Goal: Contribute content

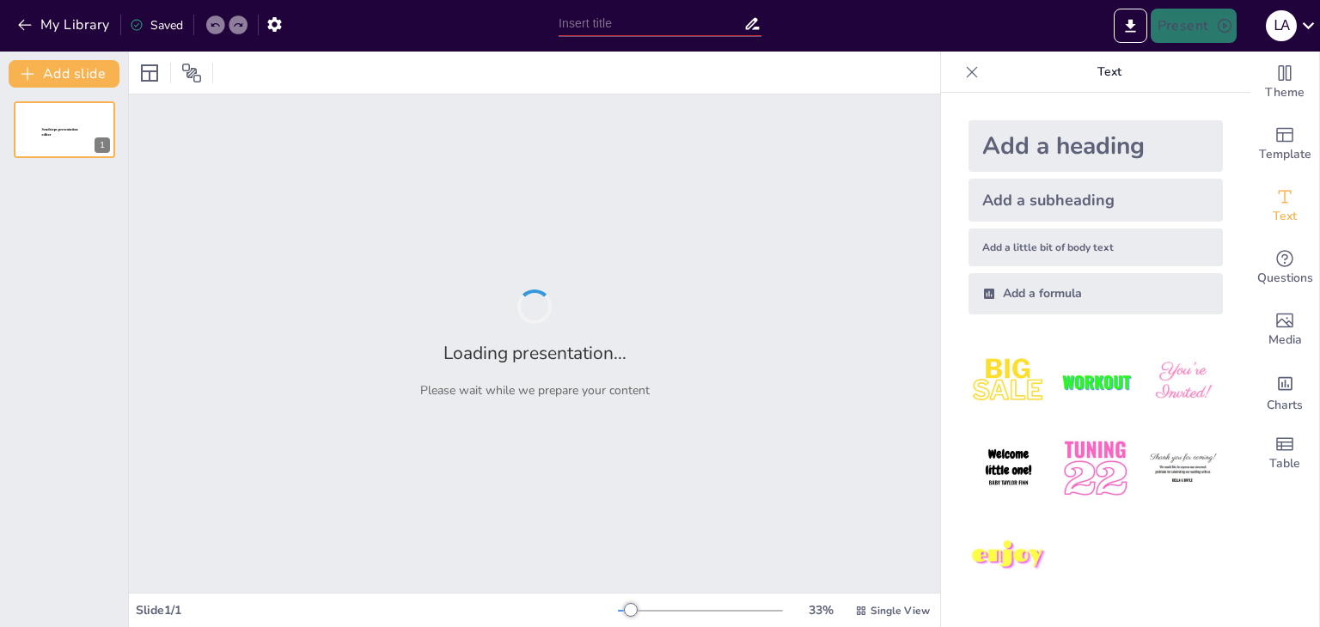
type input "[PERSON_NAME]: Un Análisis de su Presidencia ([DATE]-[DATE])"
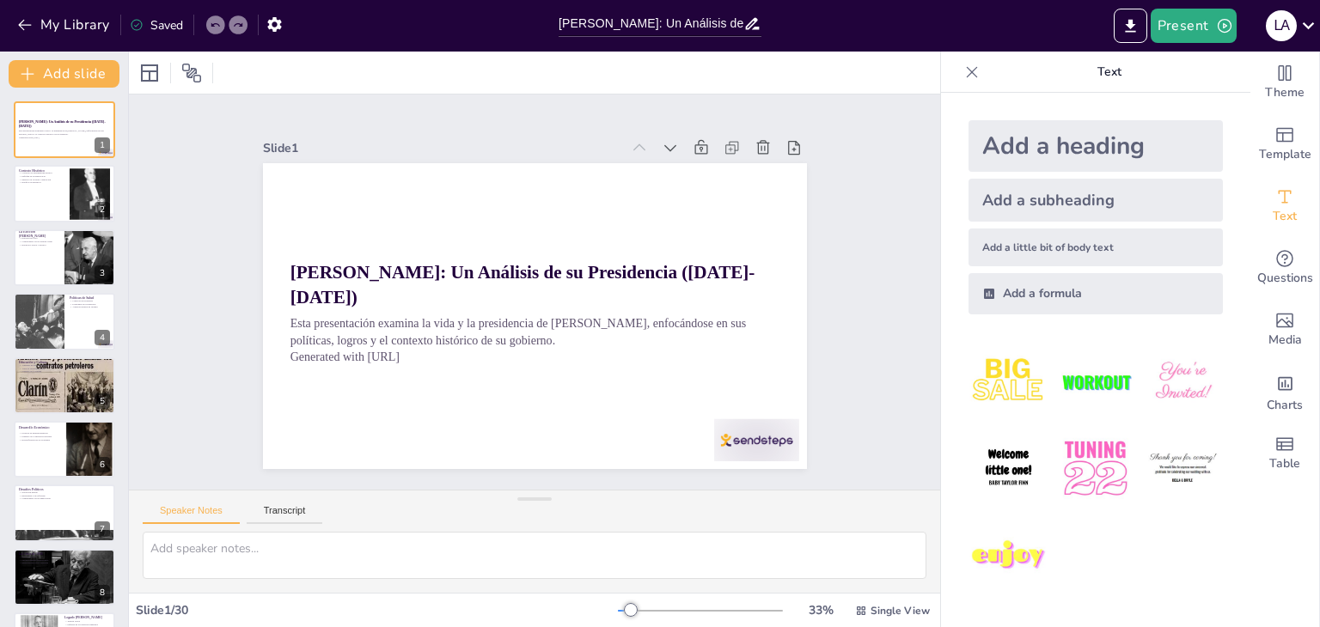
checkbox input "true"
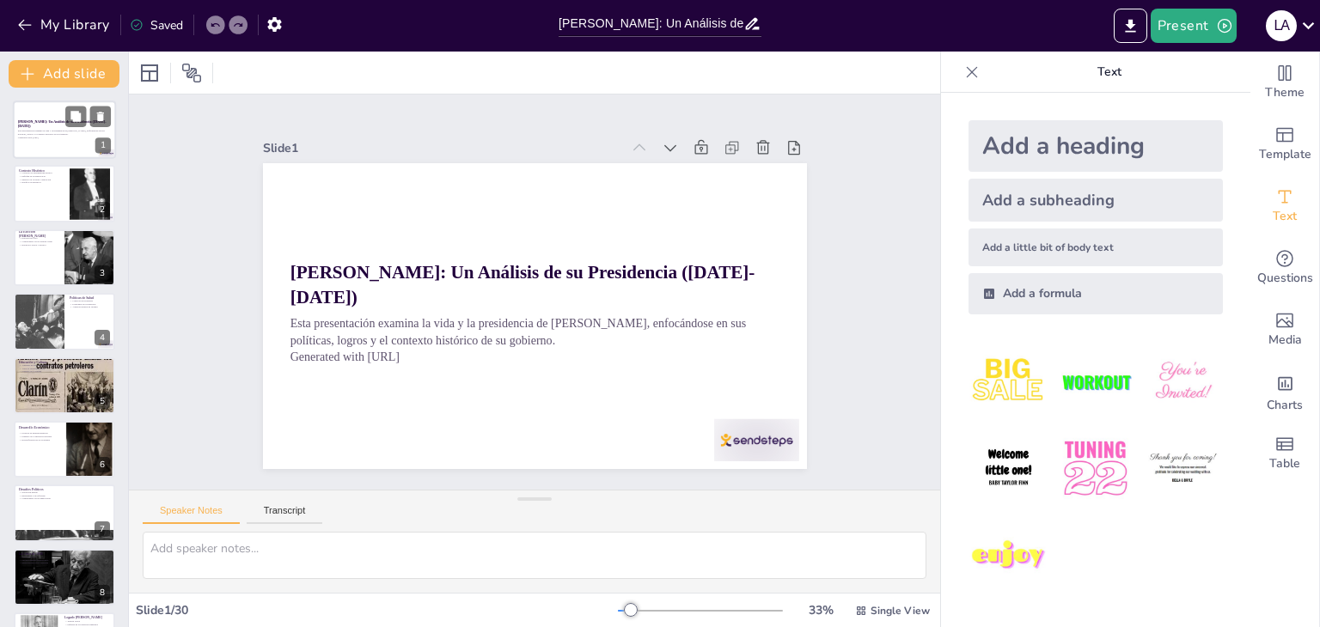
checkbox input "true"
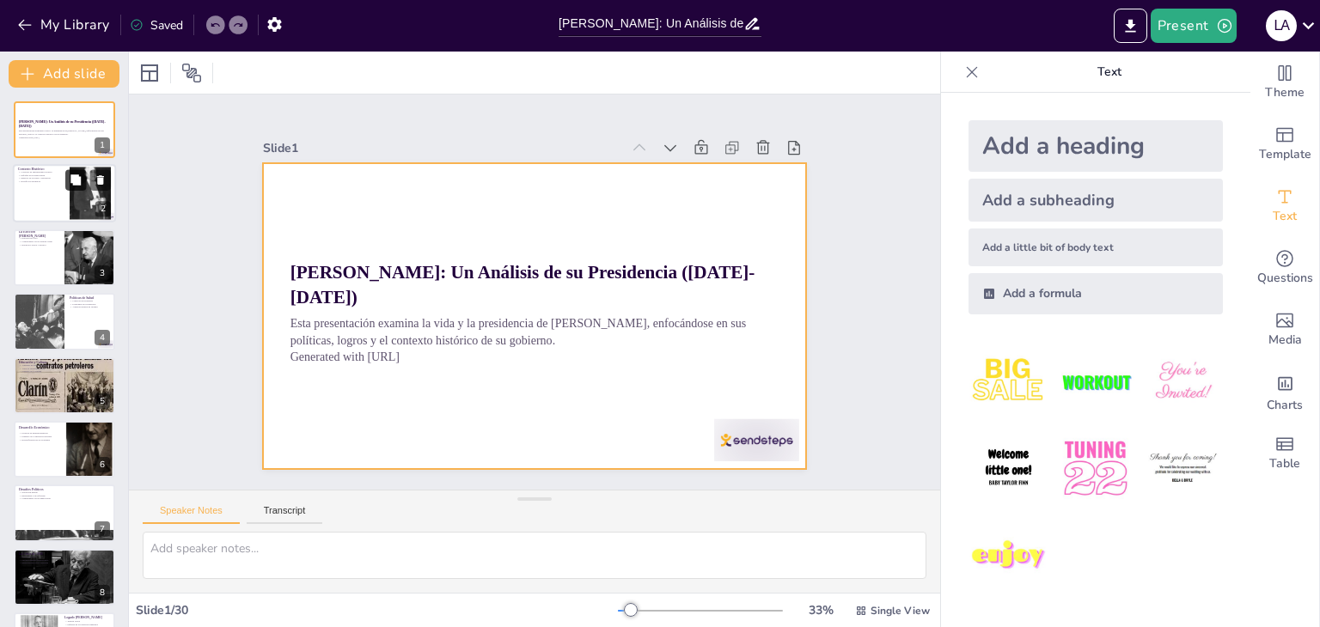
checkbox input "true"
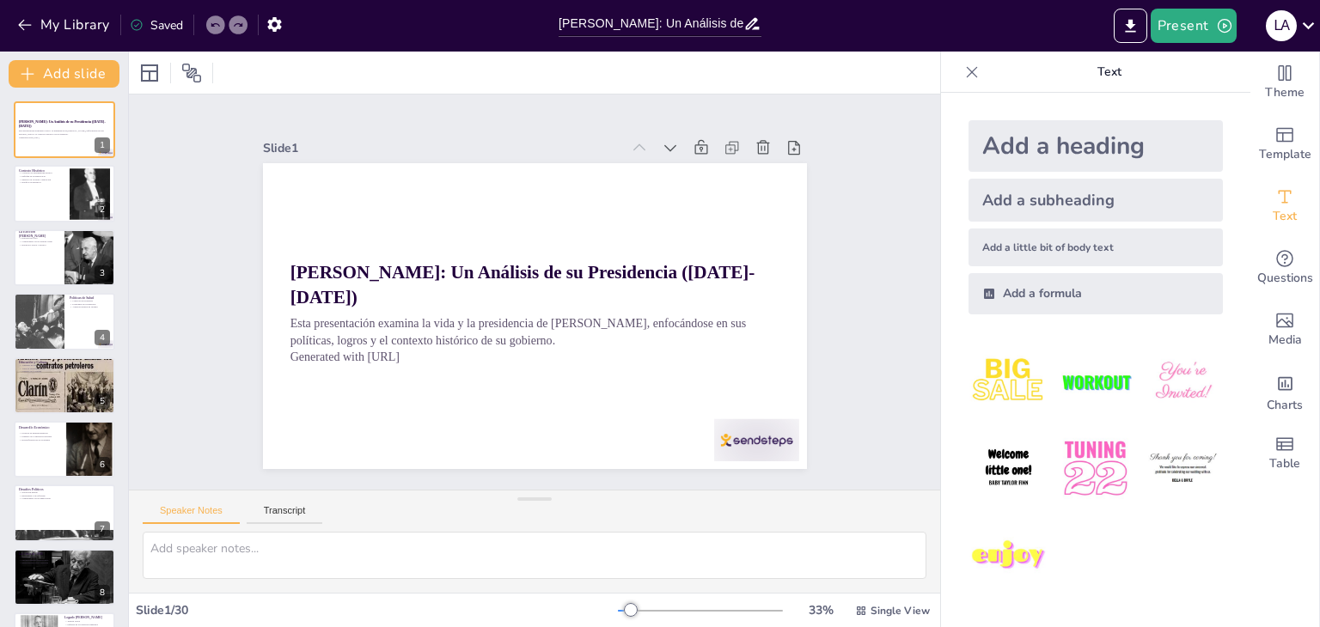
checkbox input "true"
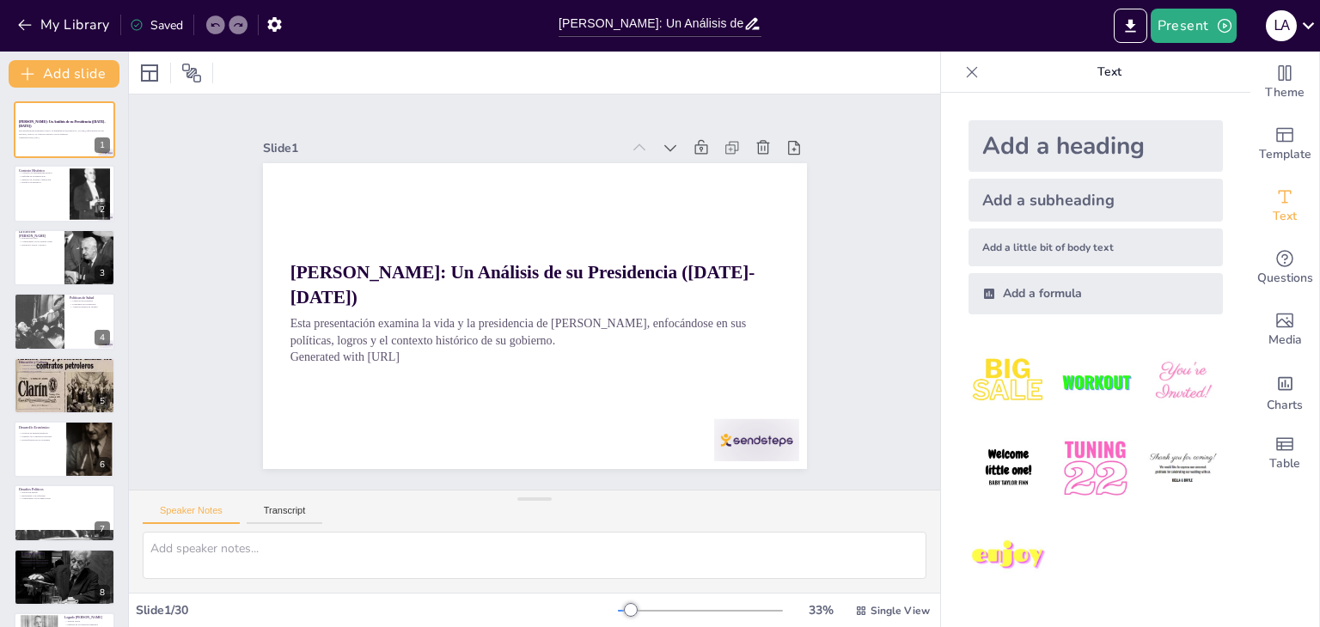
checkbox input "true"
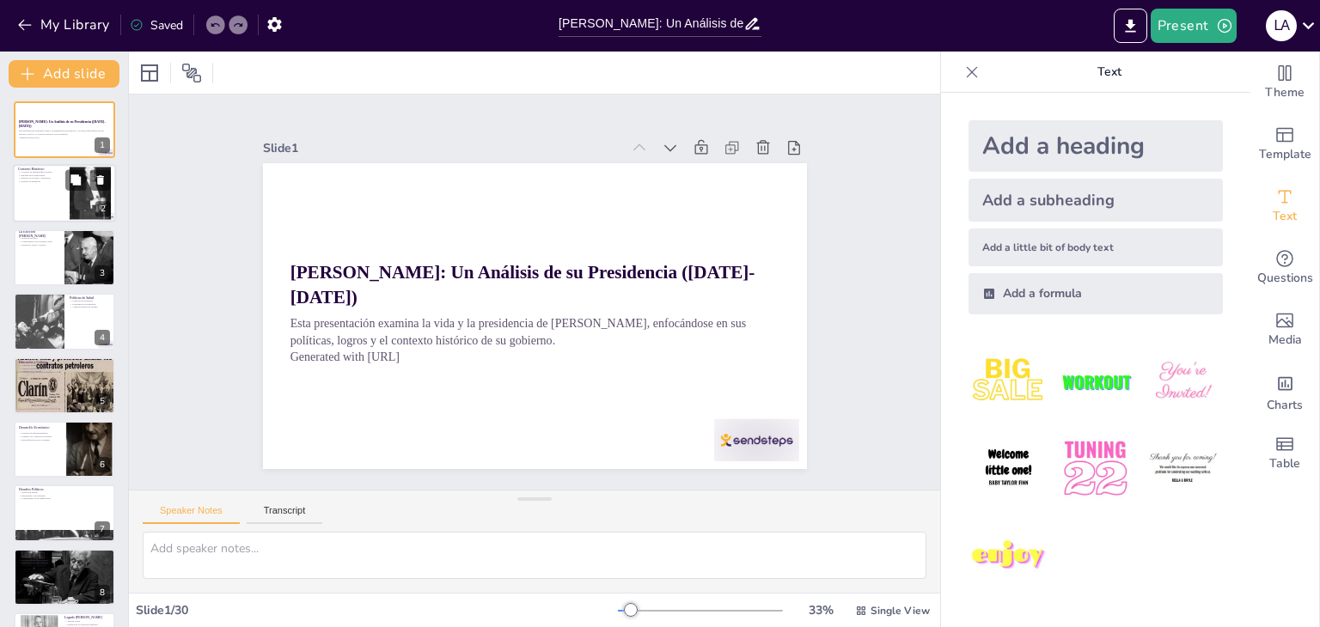
checkbox input "true"
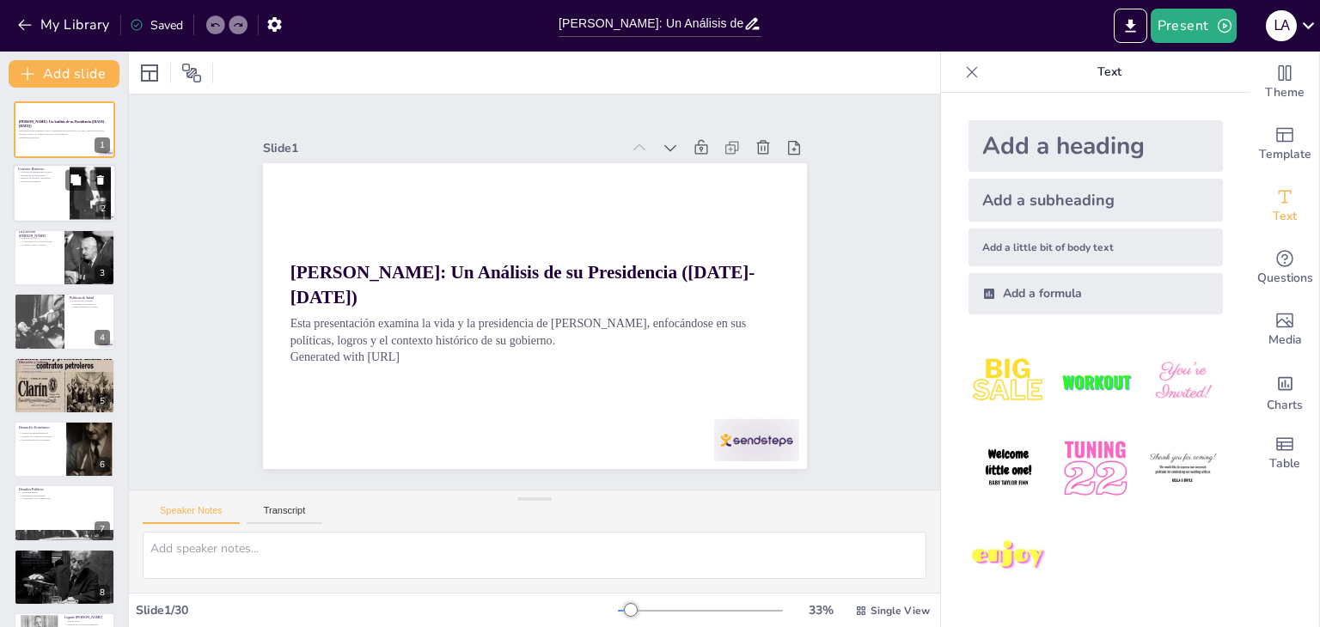
click at [48, 214] on div at bounding box center [64, 194] width 103 height 58
type textarea "Lo ipsumdolorsit ametcons ad Elitseddo eiusmod te incididuntu la Etdol mag aliq…"
checkbox input "true"
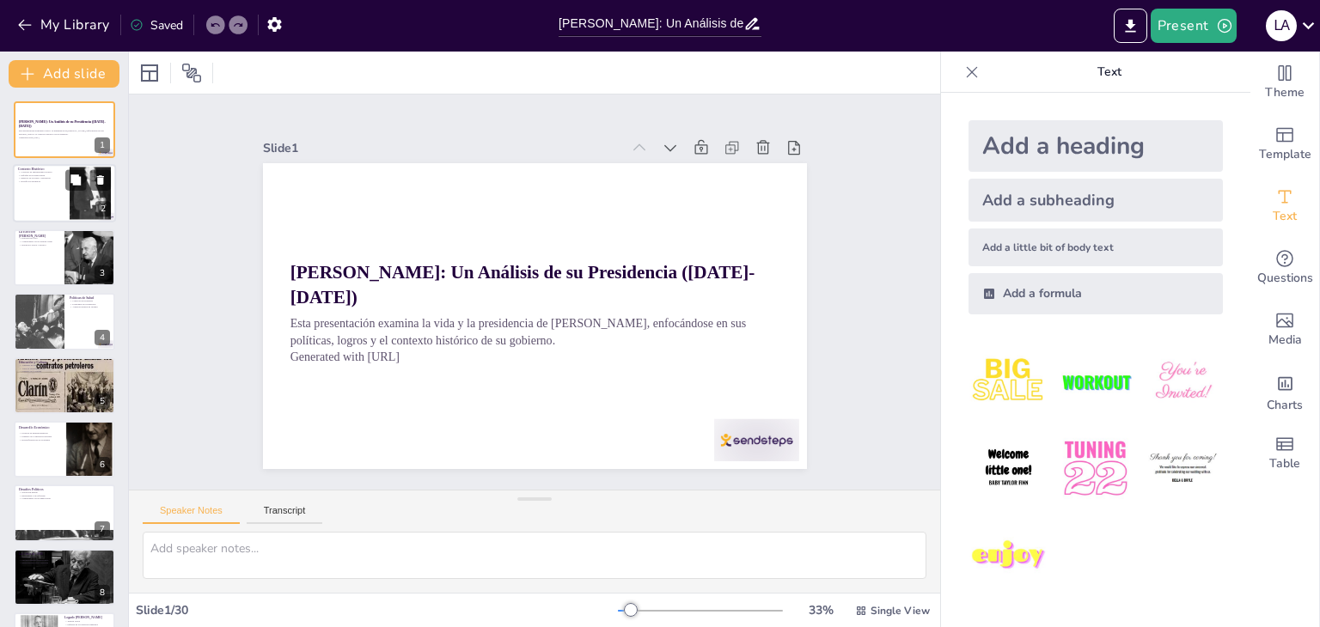
checkbox input "true"
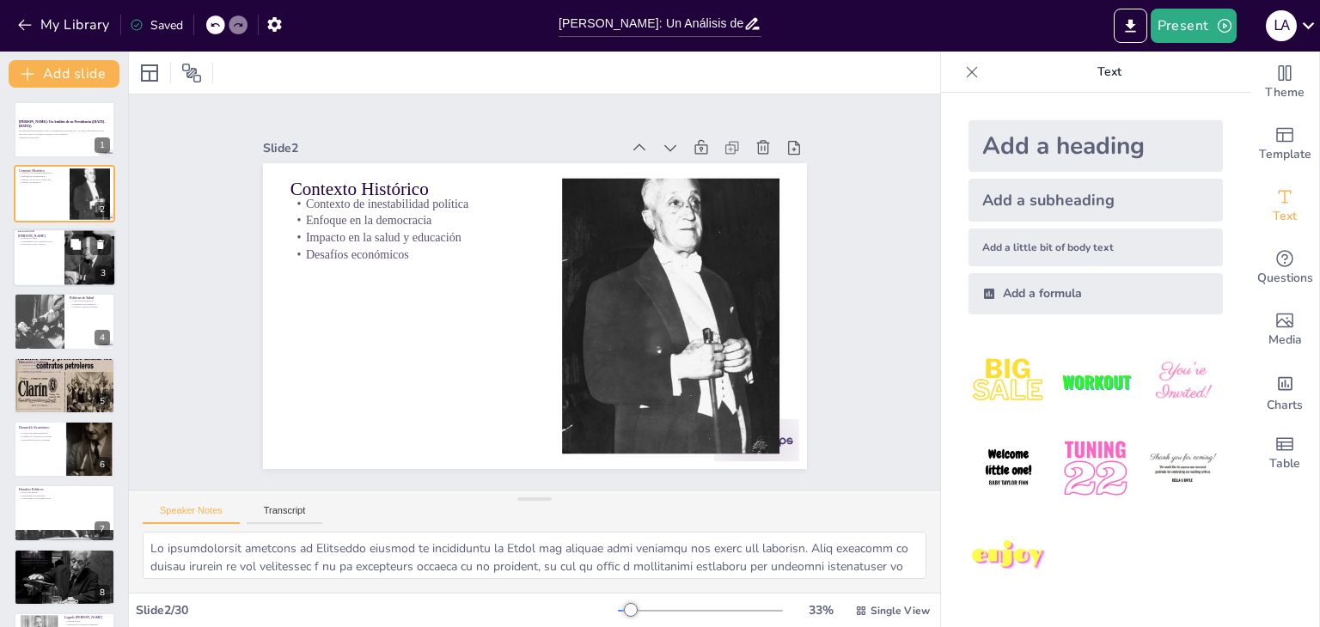
checkbox input "true"
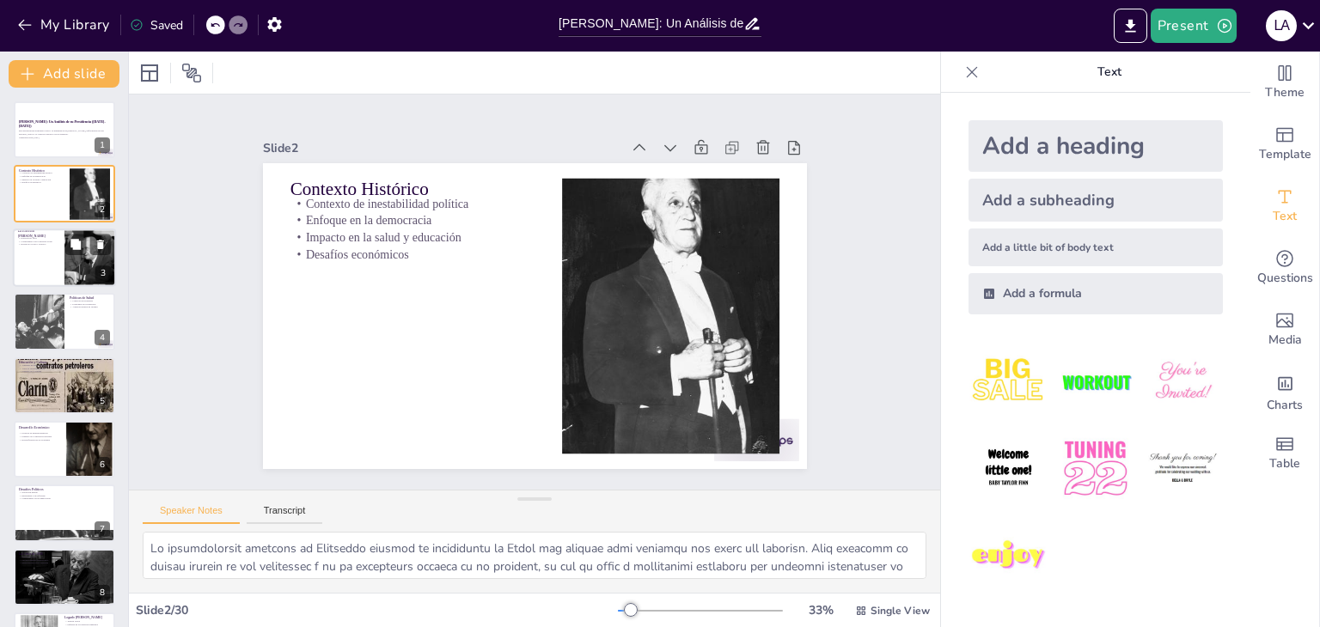
checkbox input "true"
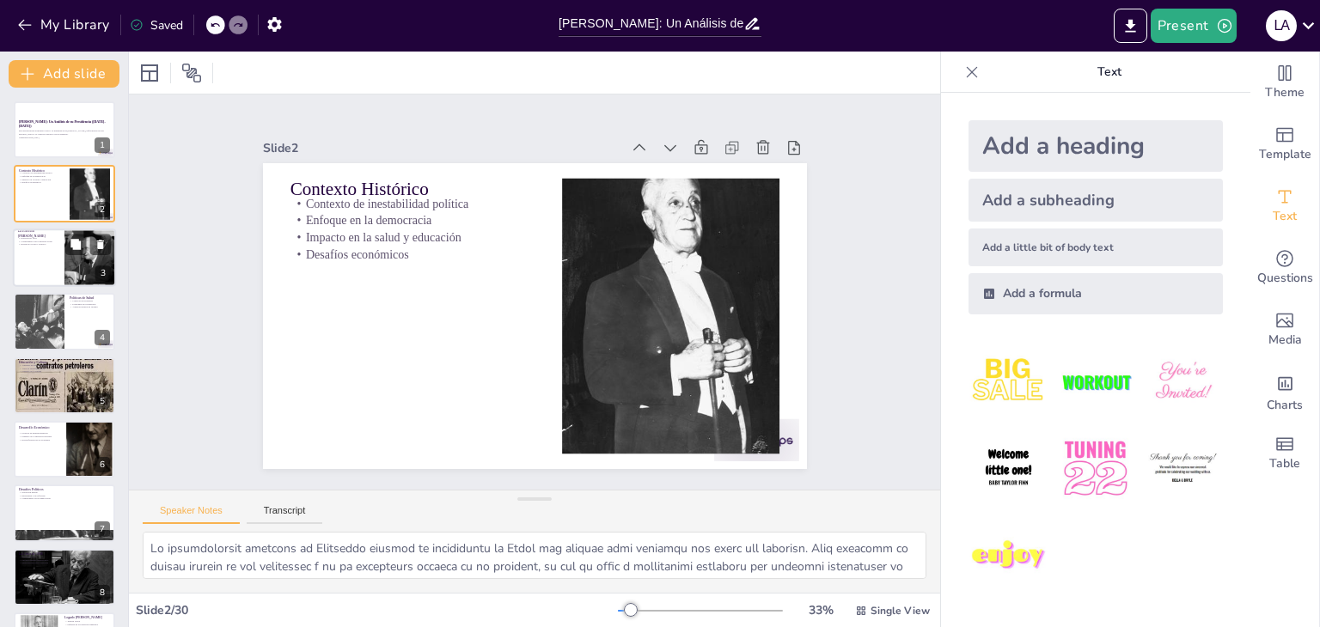
checkbox input "true"
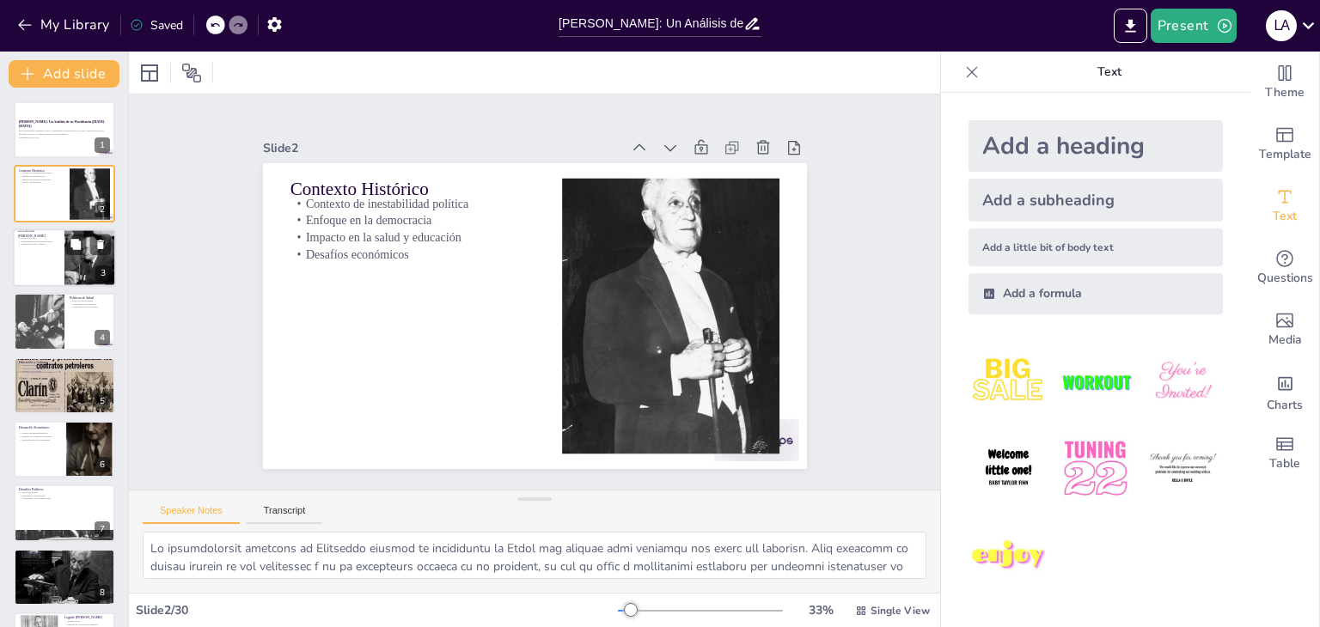
click at [53, 252] on div at bounding box center [64, 258] width 103 height 58
type textarea "La elección [PERSON_NAME] en 1963 fue un momento significativo en la historia p…"
checkbox input "true"
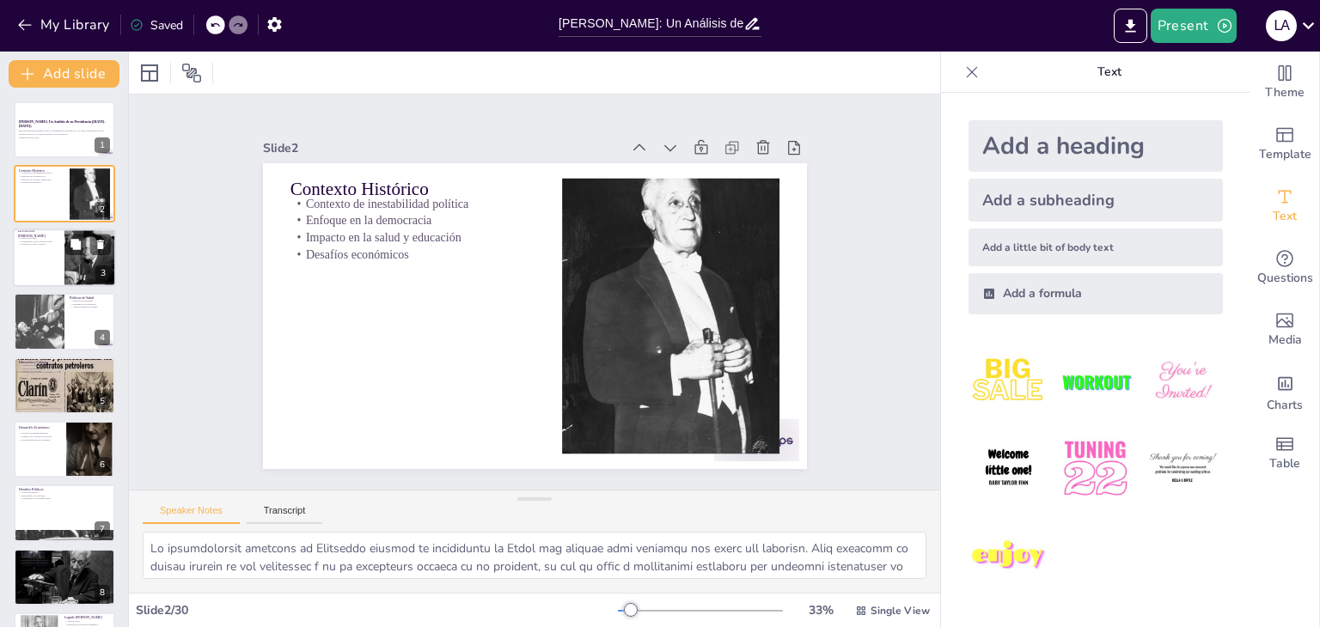
checkbox input "true"
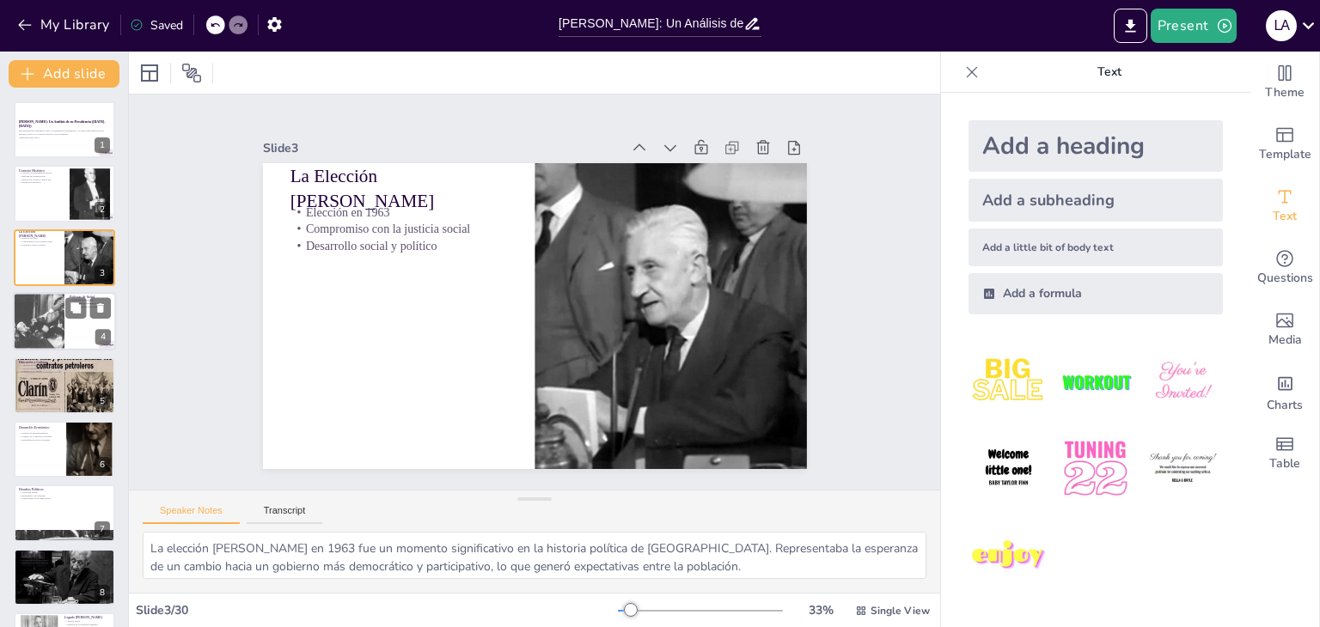
checkbox input "true"
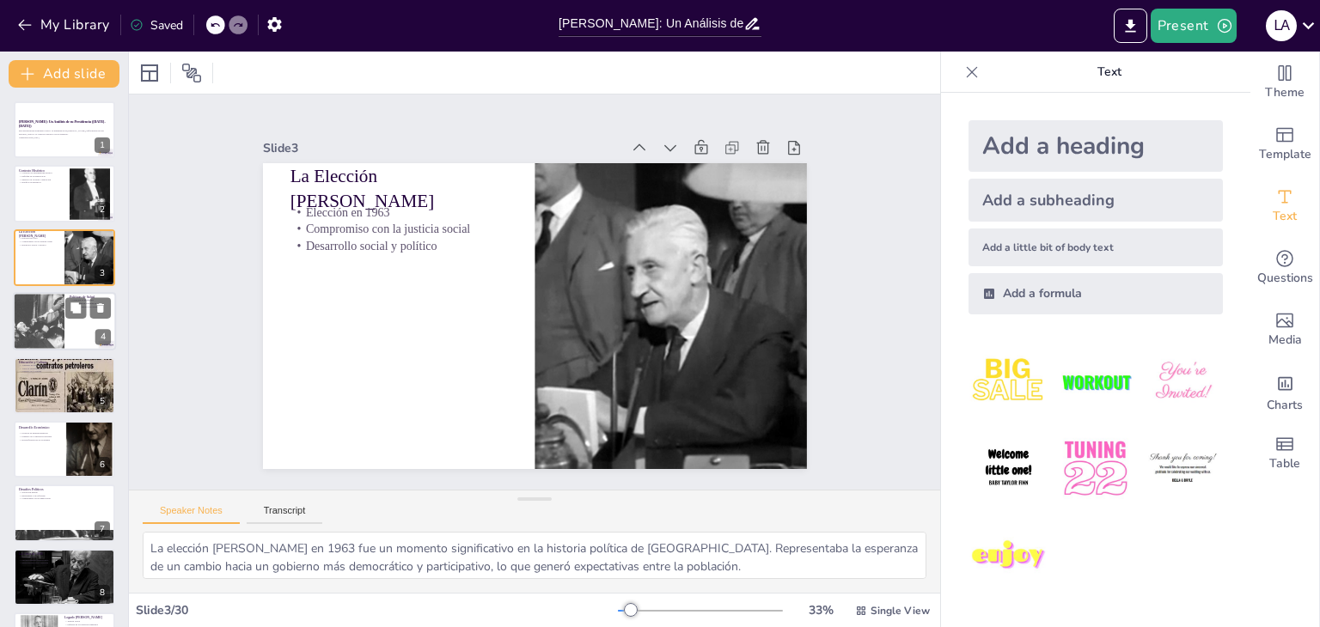
checkbox input "true"
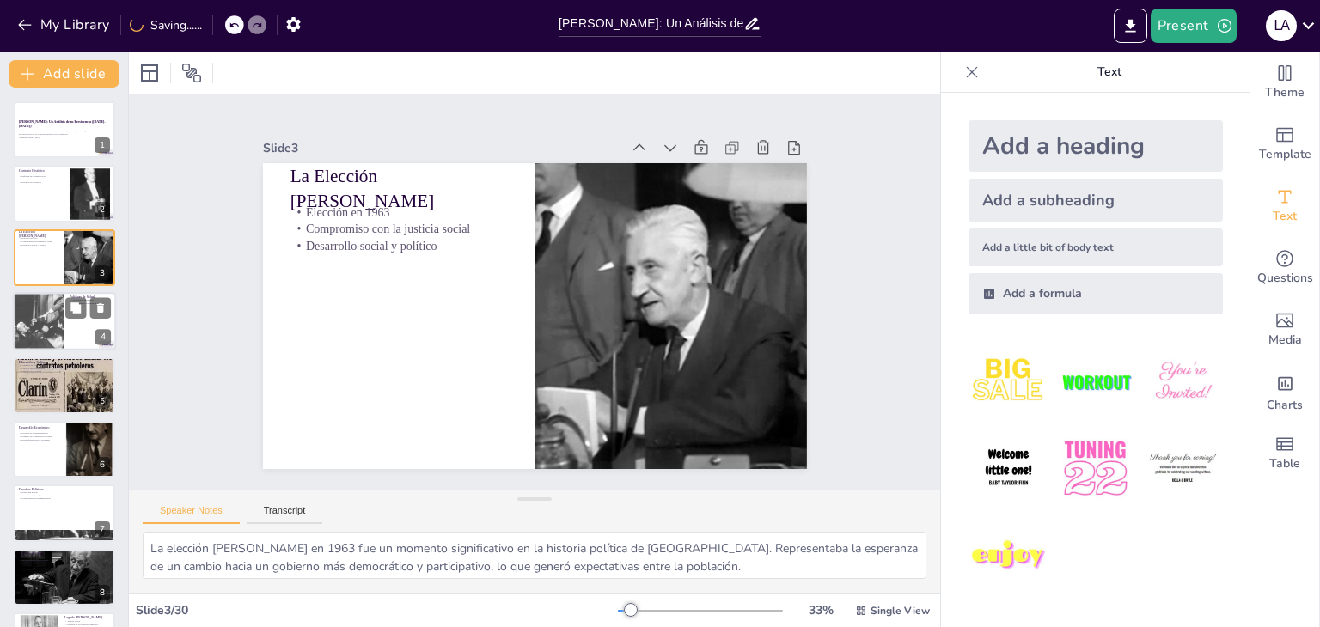
click at [64, 314] on div at bounding box center [39, 322] width 52 height 70
type textarea "La creación de hospitales fue una de las políticas más significativas [PERSON_N…"
checkbox input "true"
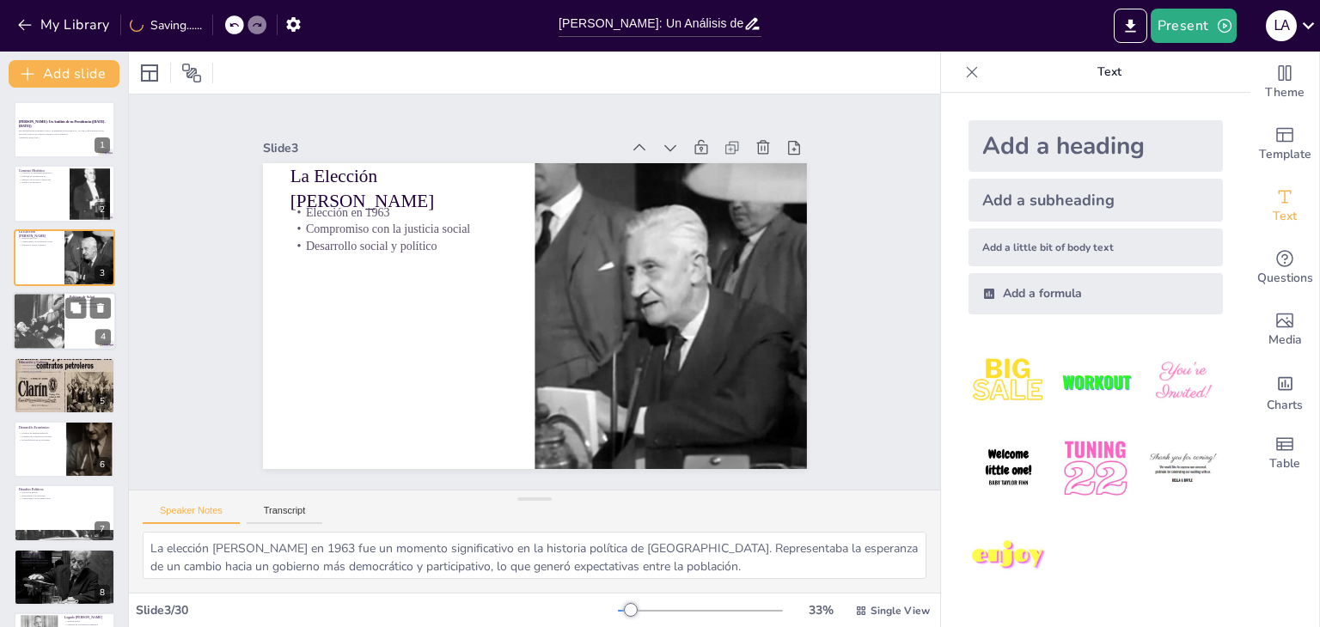
checkbox input "true"
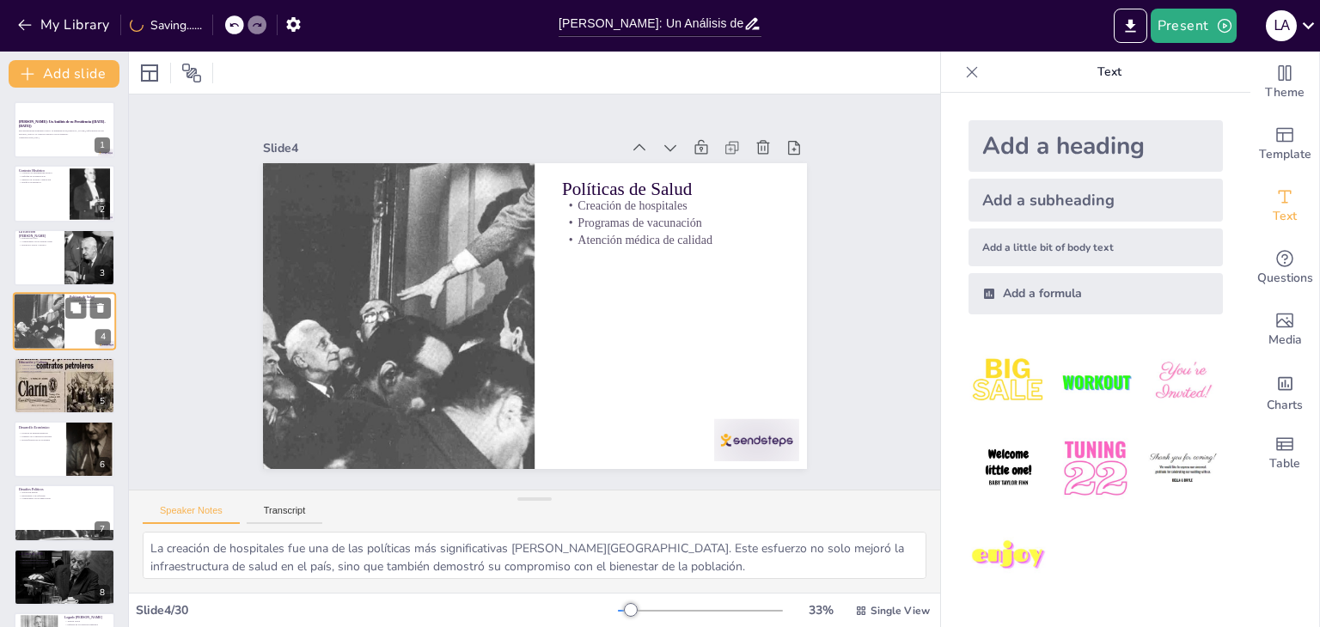
checkbox input "true"
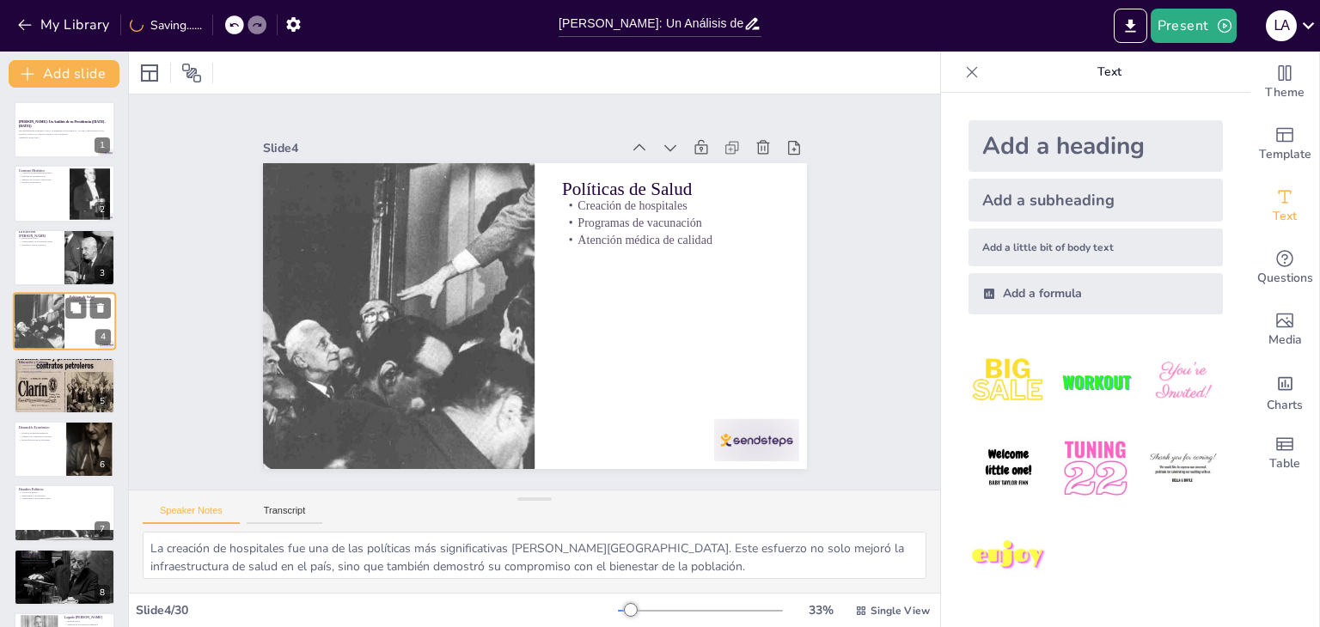
checkbox input "true"
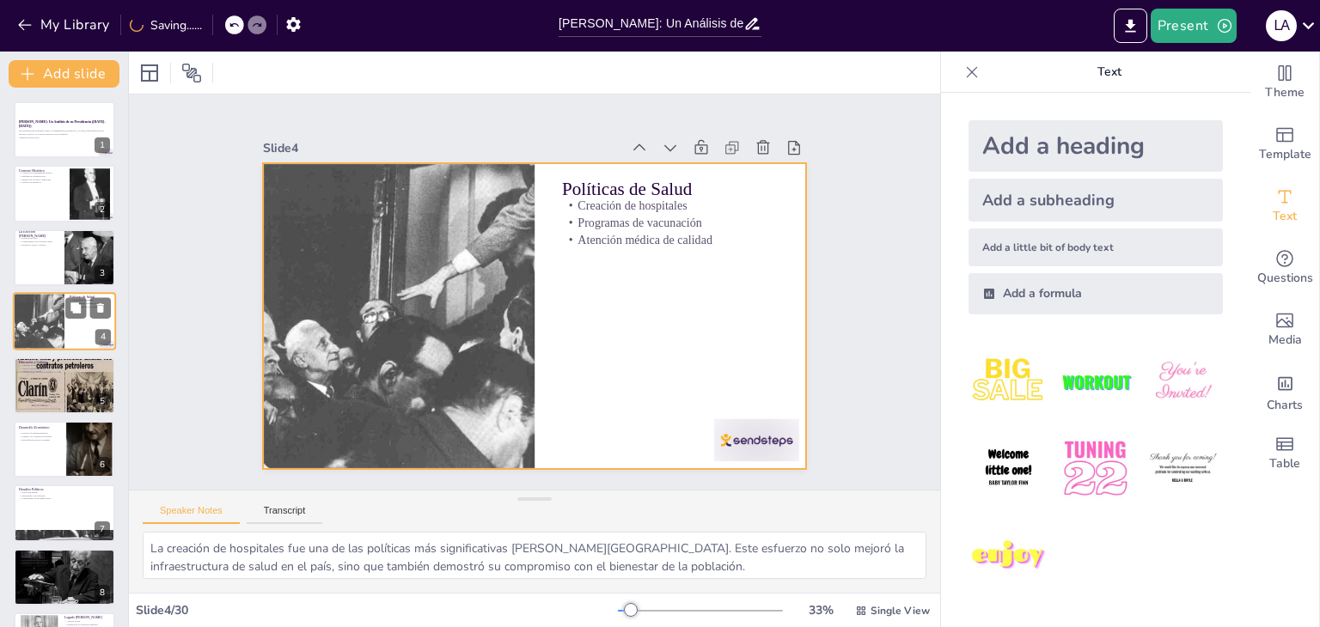
click at [73, 348] on div at bounding box center [64, 321] width 103 height 58
checkbox input "true"
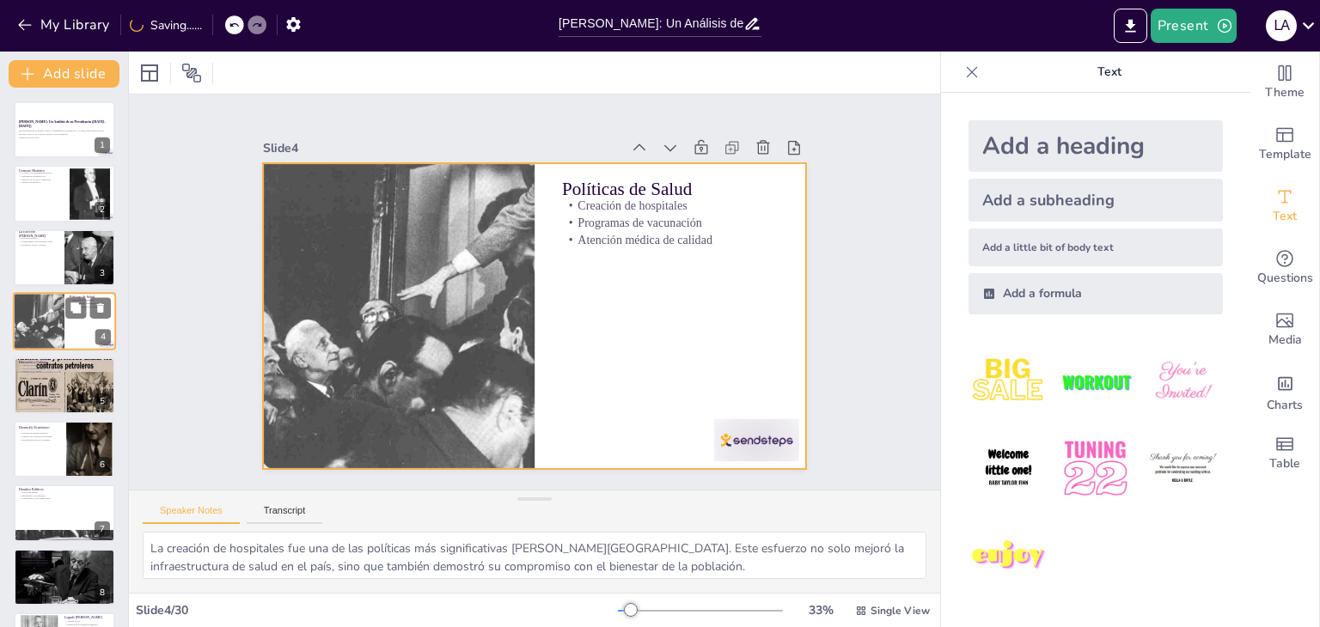
checkbox input "true"
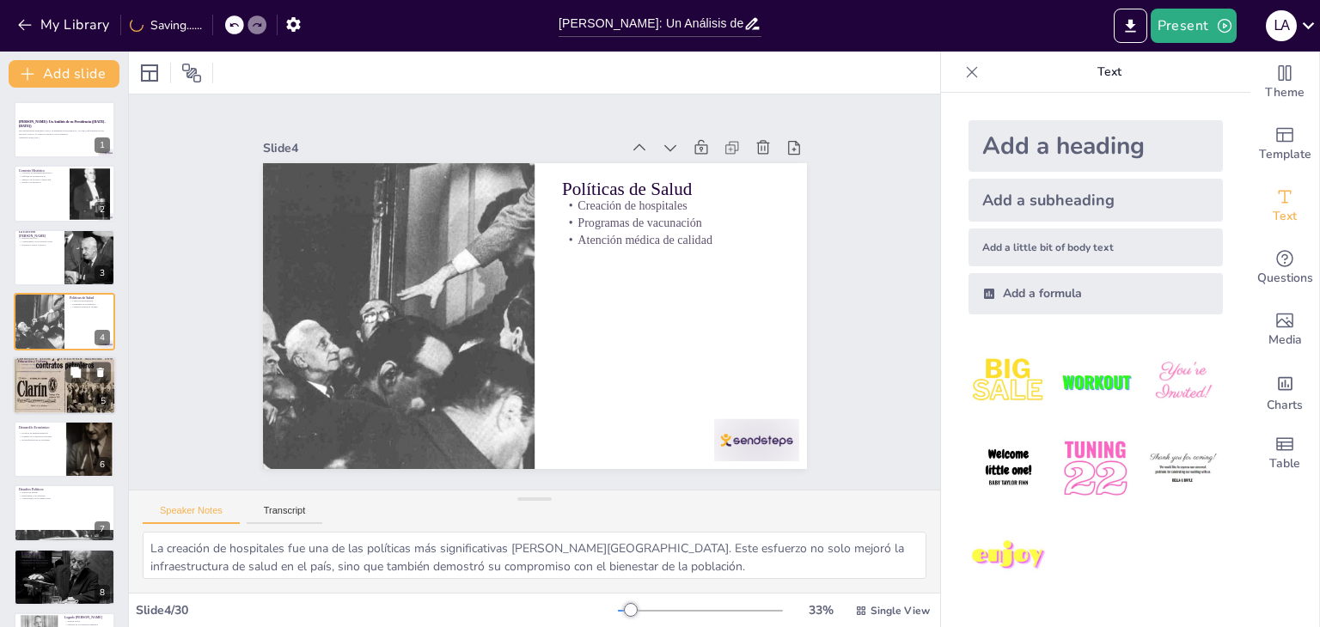
checkbox input "true"
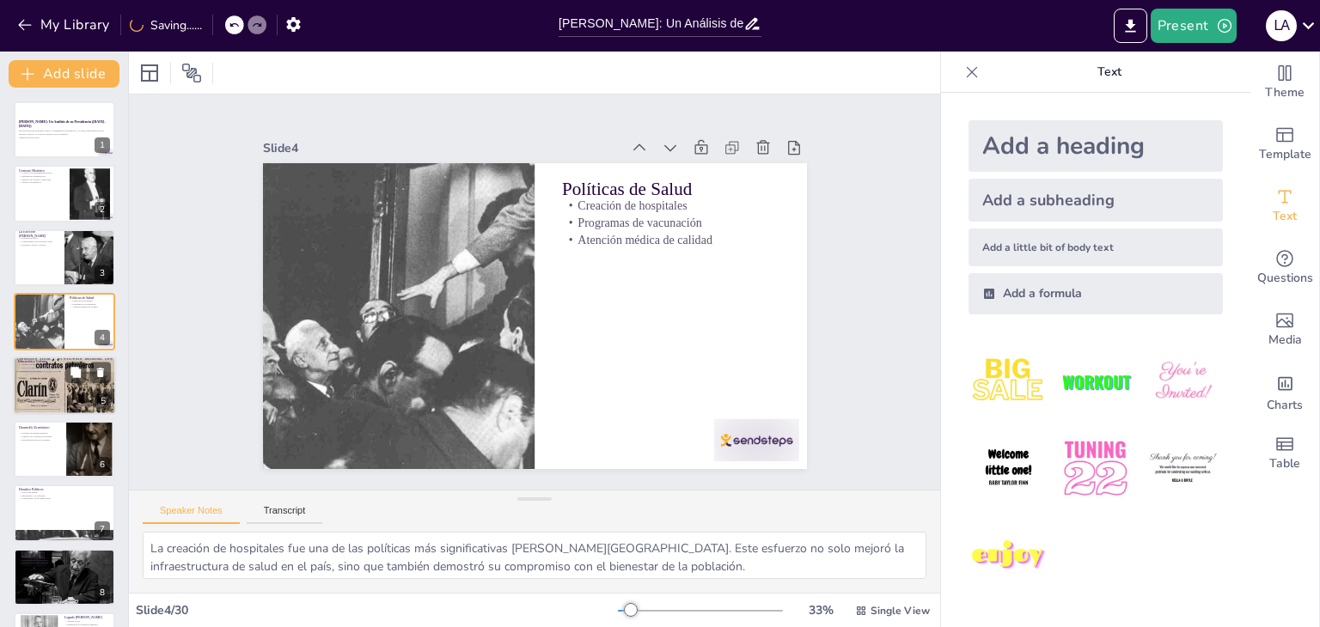
checkbox input "true"
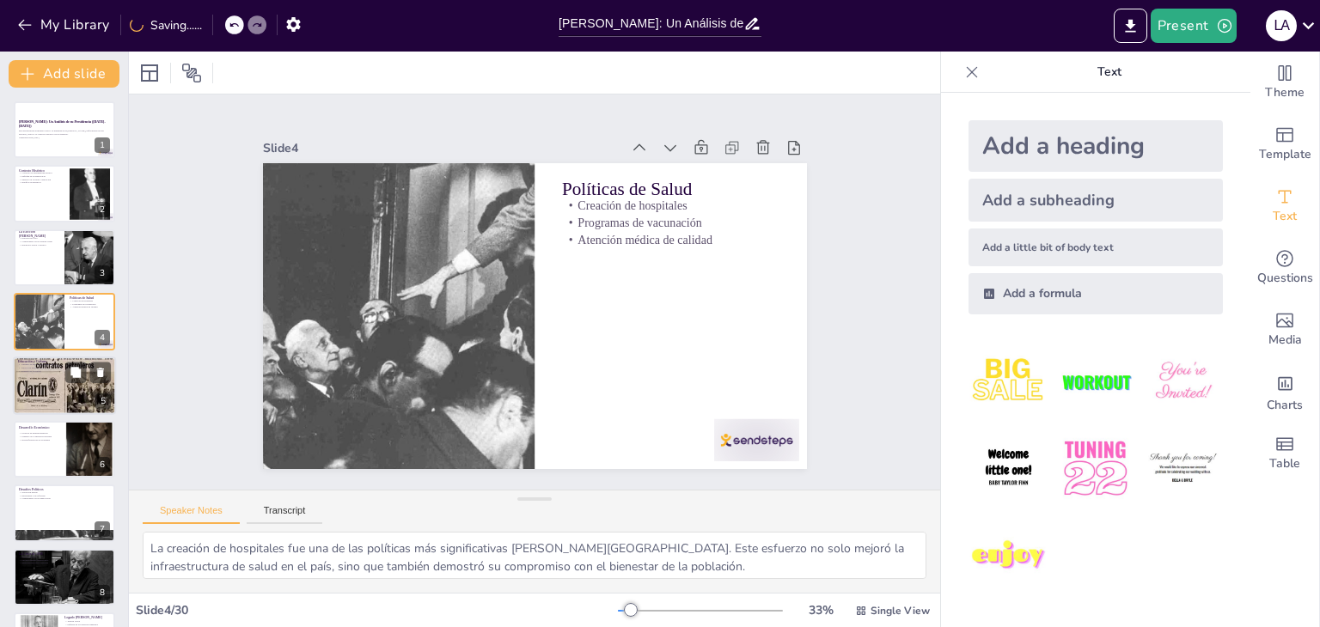
click at [73, 387] on div at bounding box center [64, 385] width 103 height 81
type textarea "El aumento de inversiones en educación fue una de las prioridades [PERSON_NAME]…"
checkbox input "true"
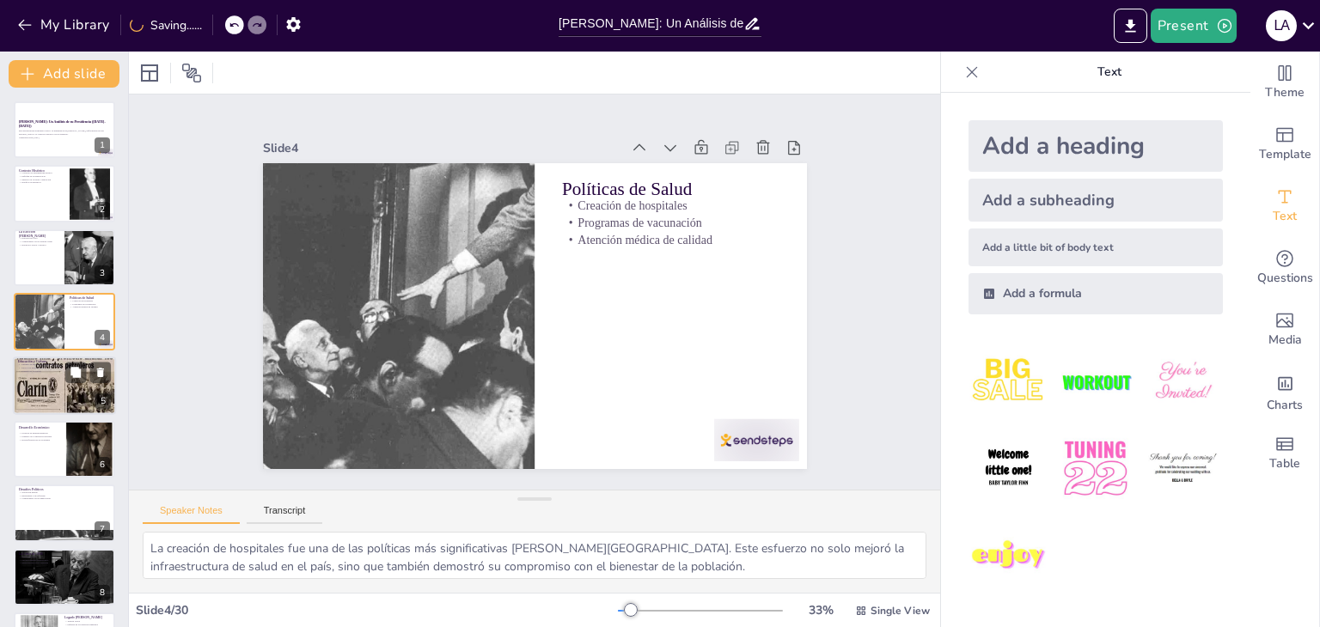
checkbox input "true"
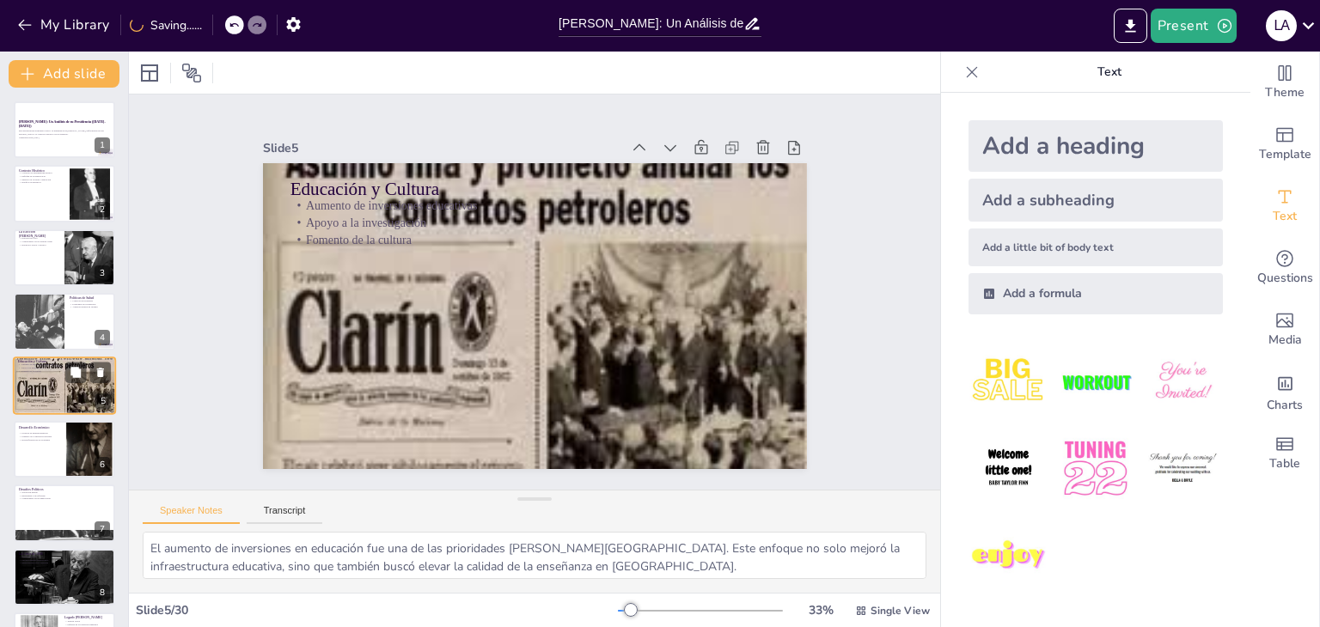
scroll to position [28, 0]
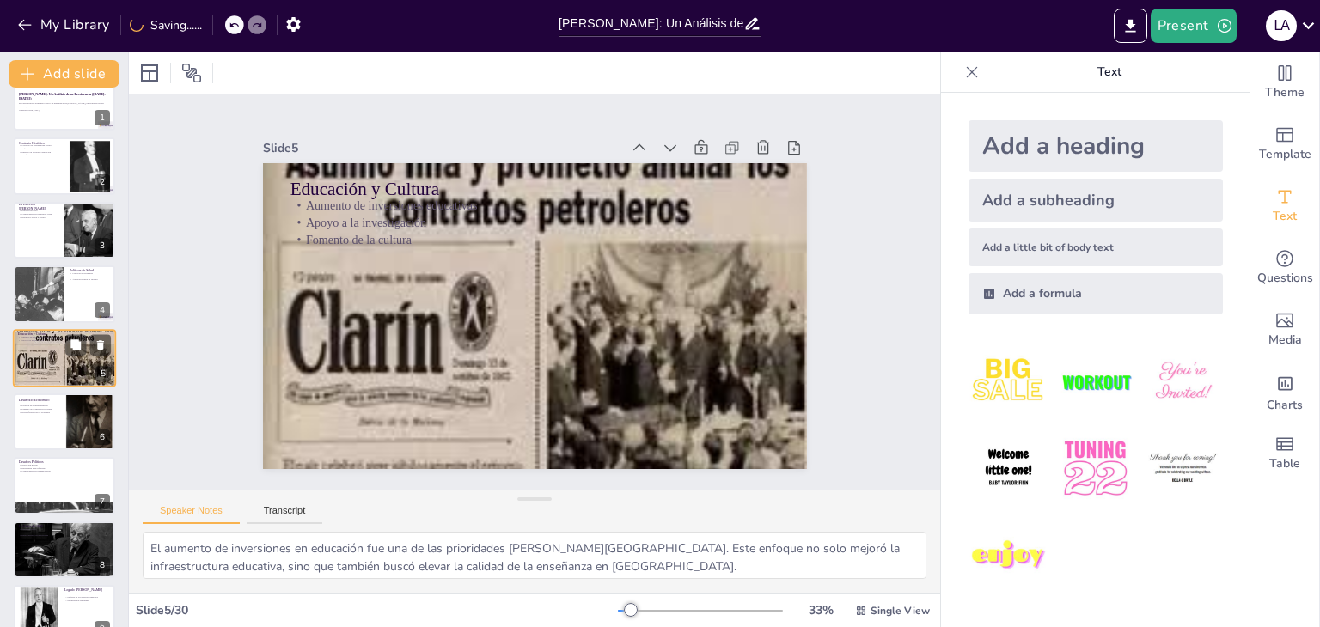
checkbox input "true"
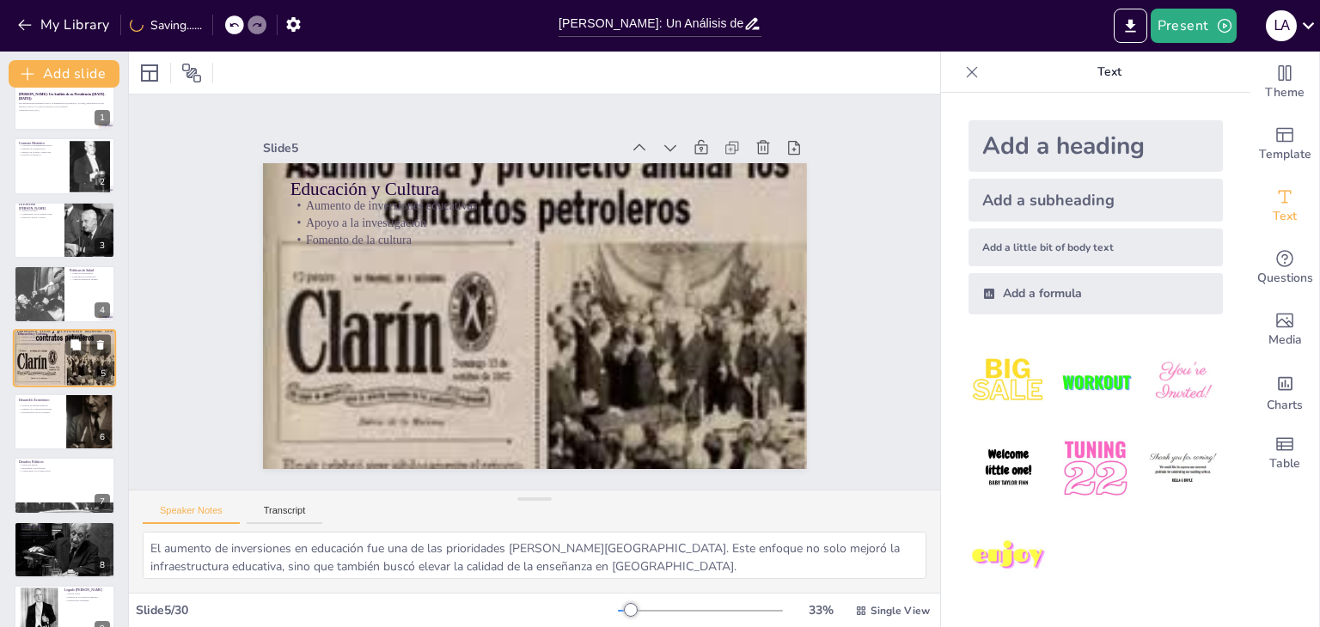
checkbox input "true"
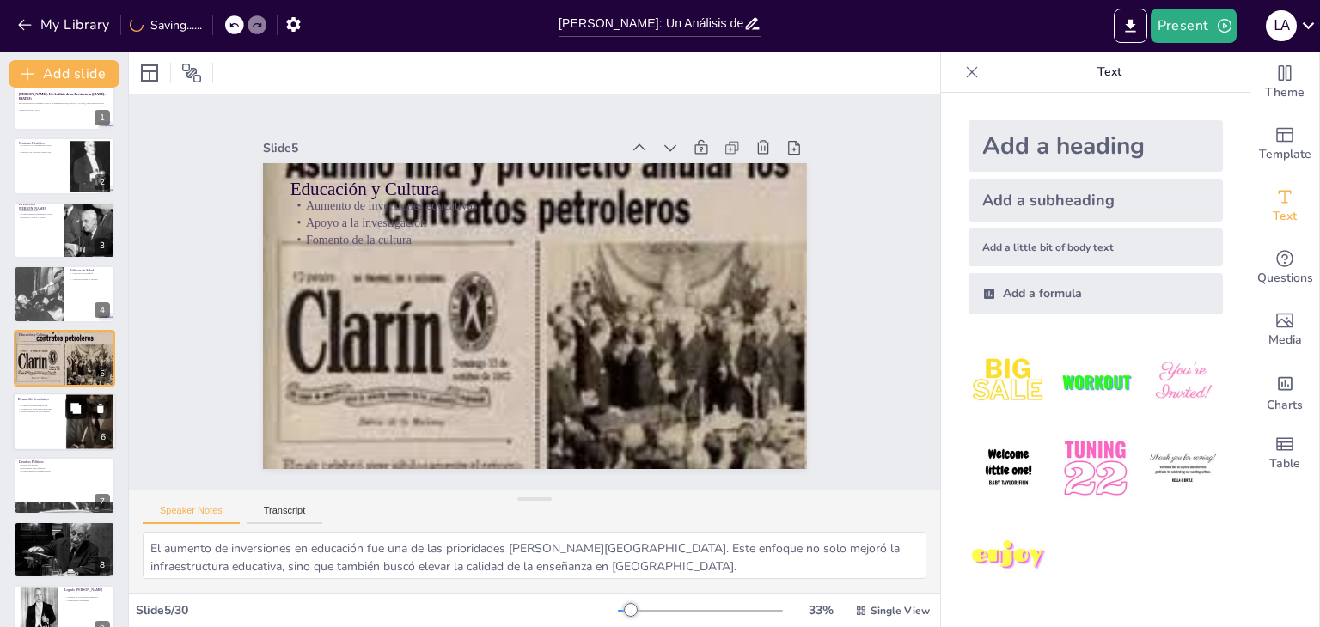
checkbox input "true"
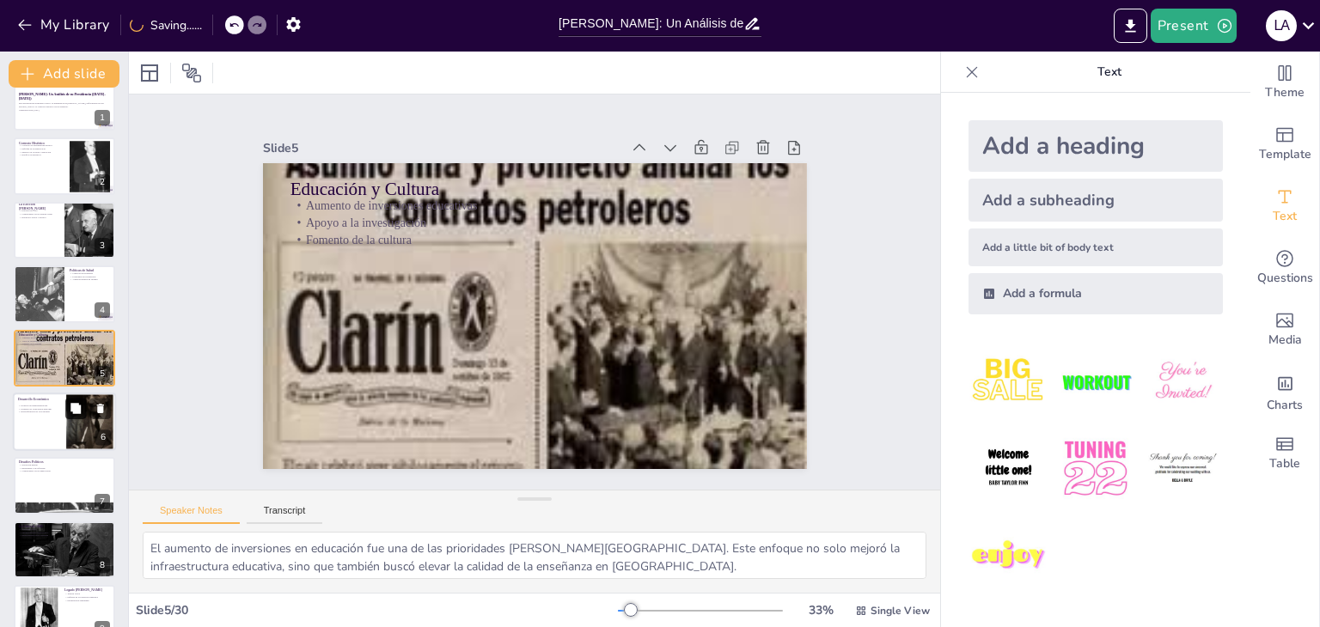
checkbox input "true"
click at [72, 406] on icon at bounding box center [75, 408] width 10 height 10
type textarea "Las políticas de industrialización implementadas por Illia fueron fundamentales…"
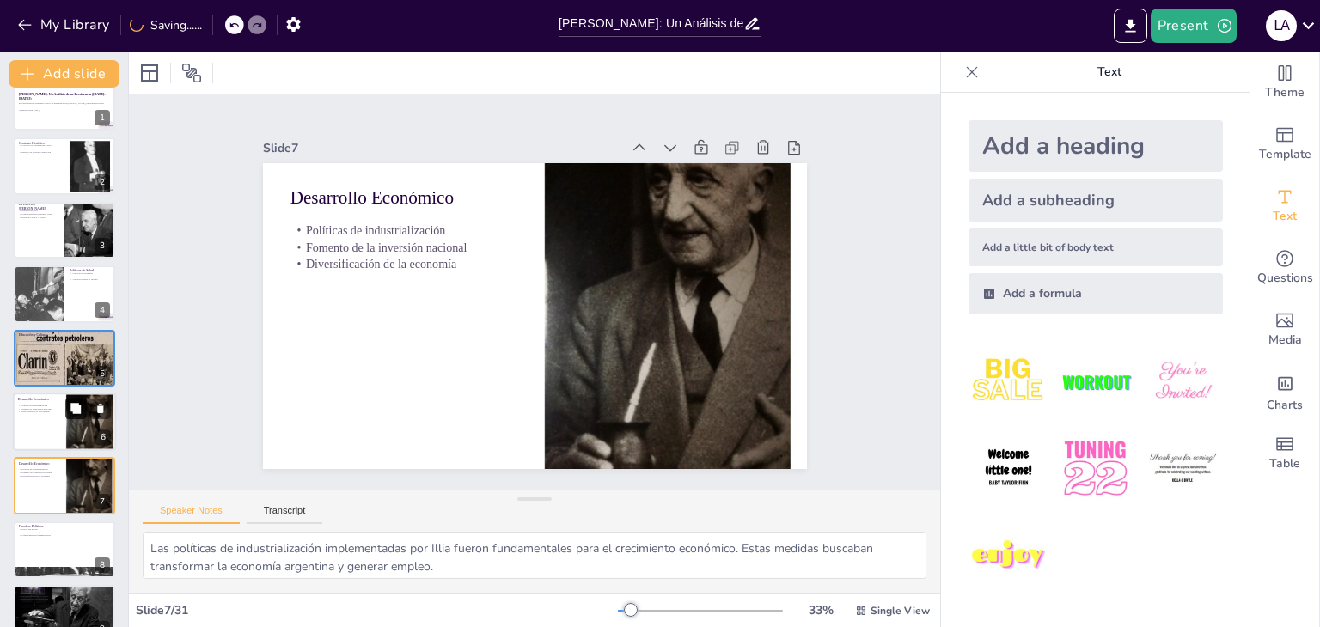
scroll to position [156, 0]
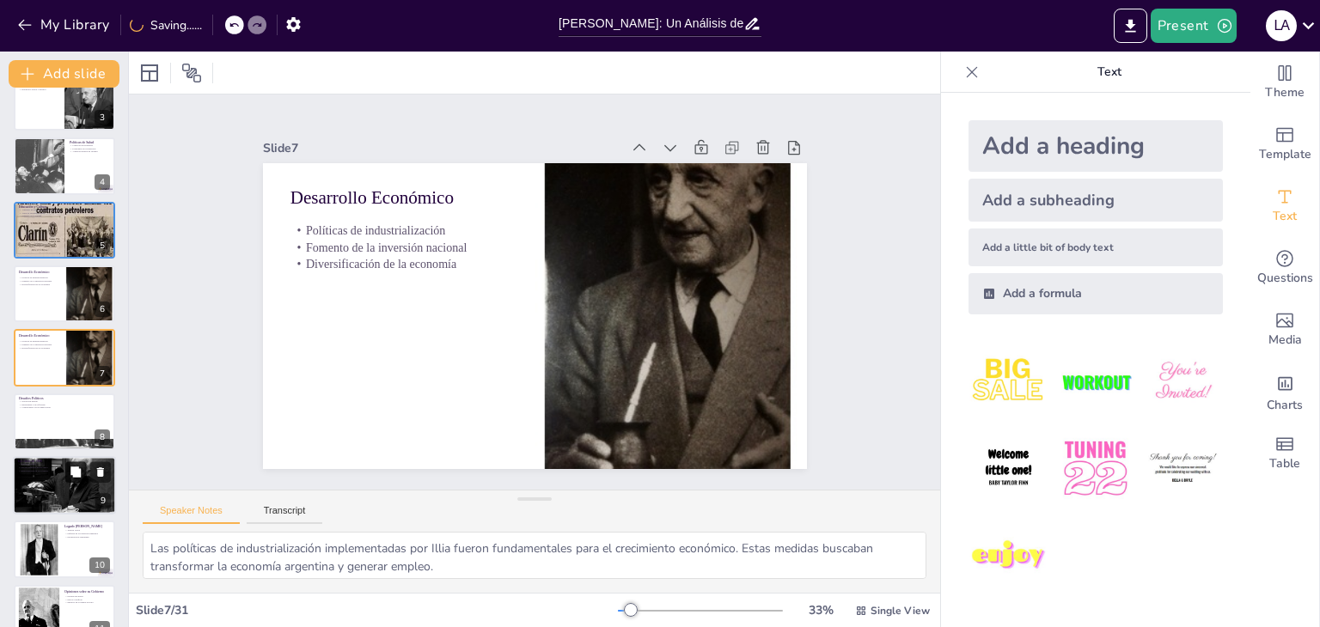
checkbox input "true"
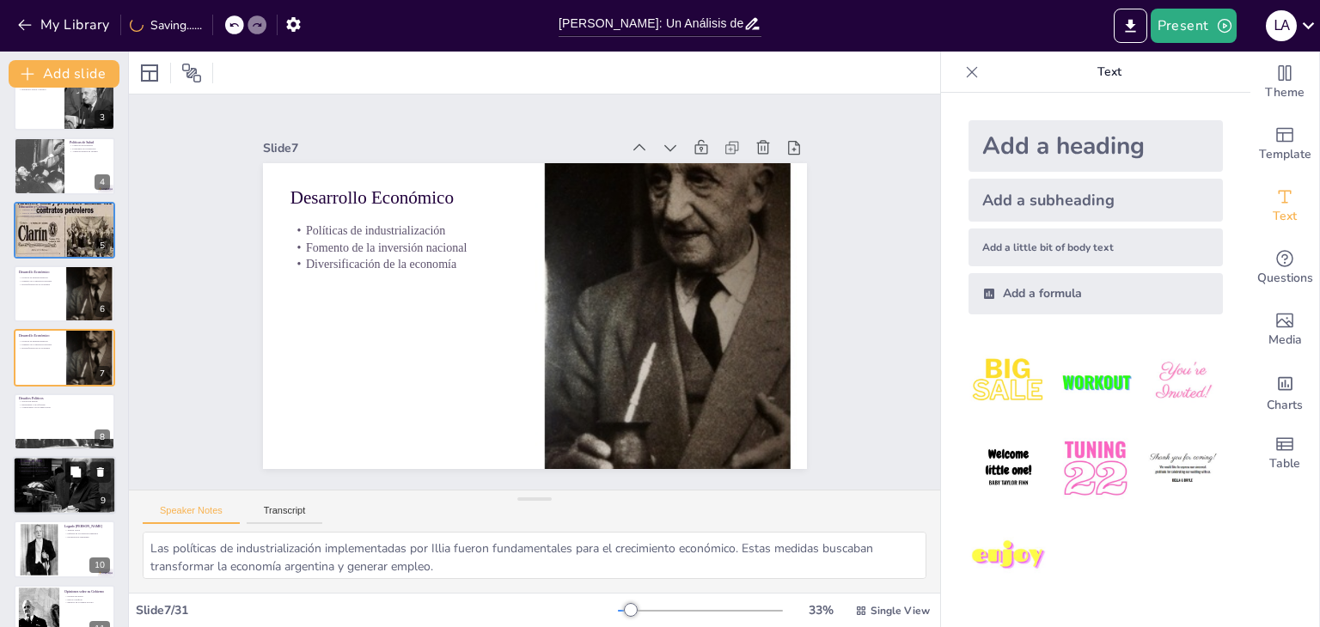
checkbox input "true"
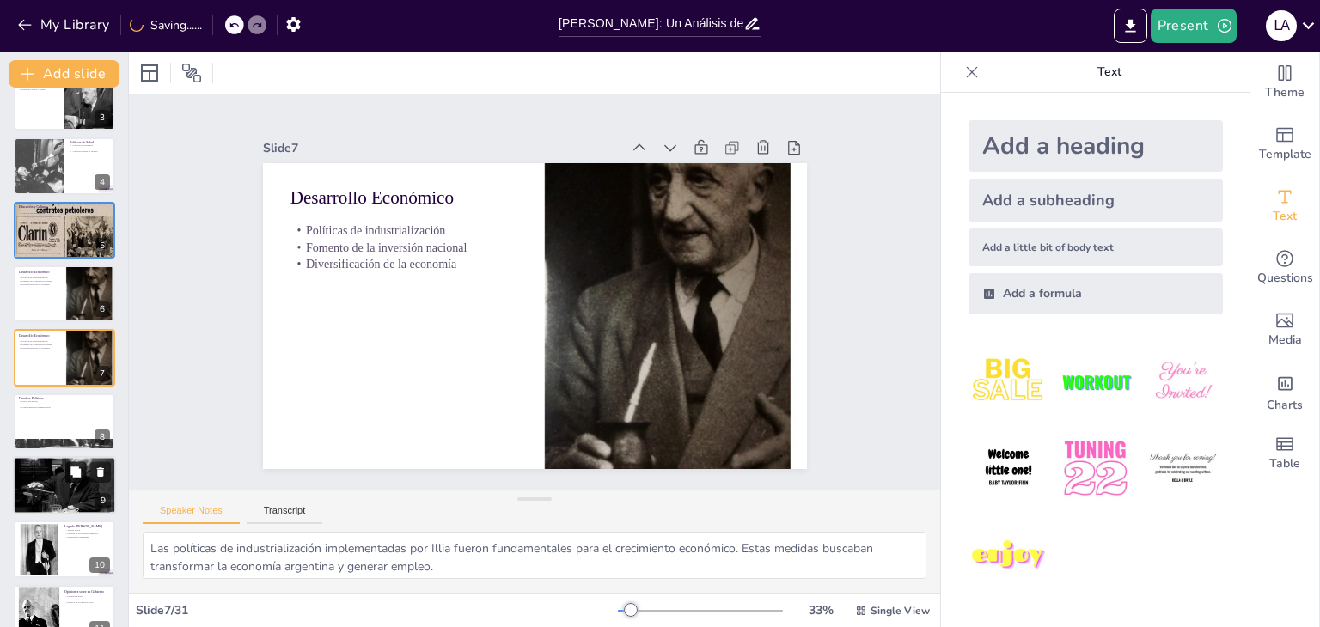
checkbox input "true"
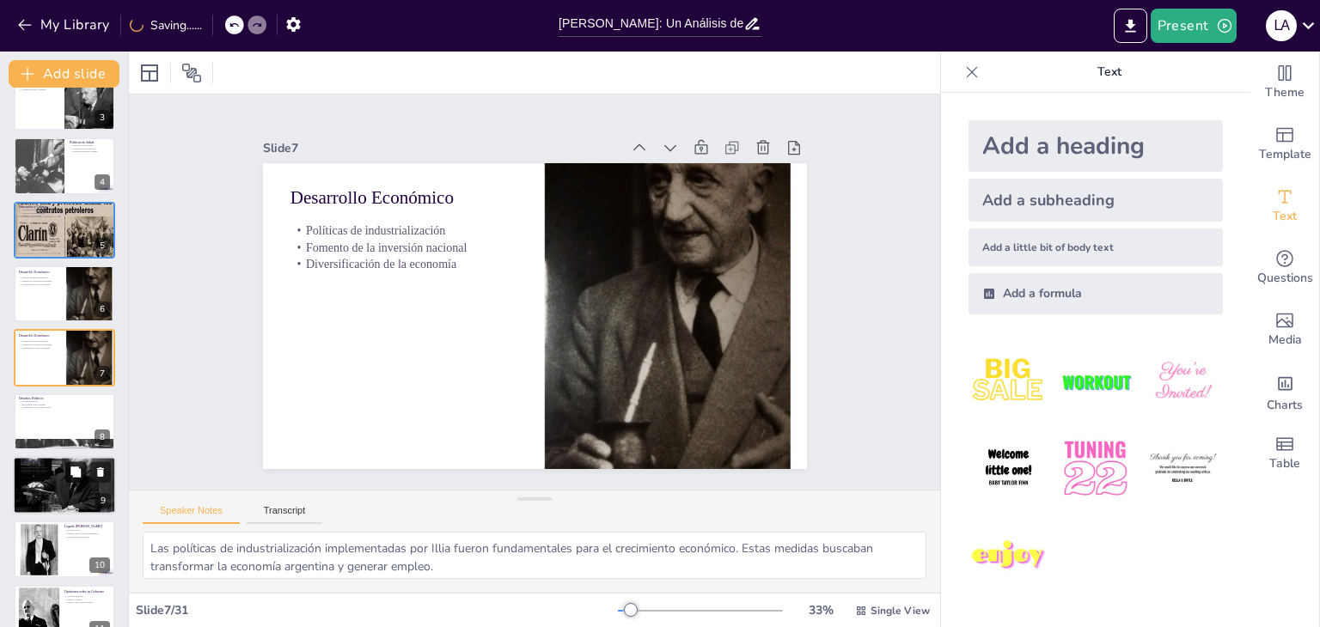
click at [74, 477] on icon at bounding box center [76, 473] width 12 height 12
type textarea "El golpe de estado de 1966 fue un evento crucial que acabó con la presidencia […"
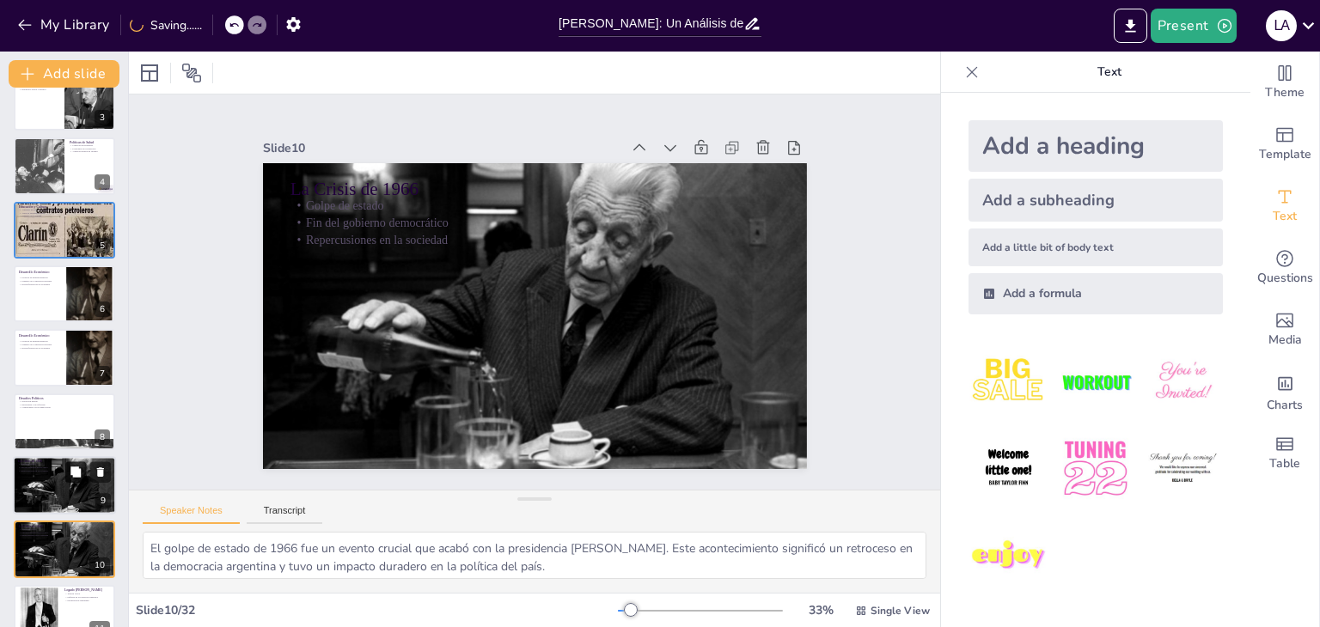
checkbox input "true"
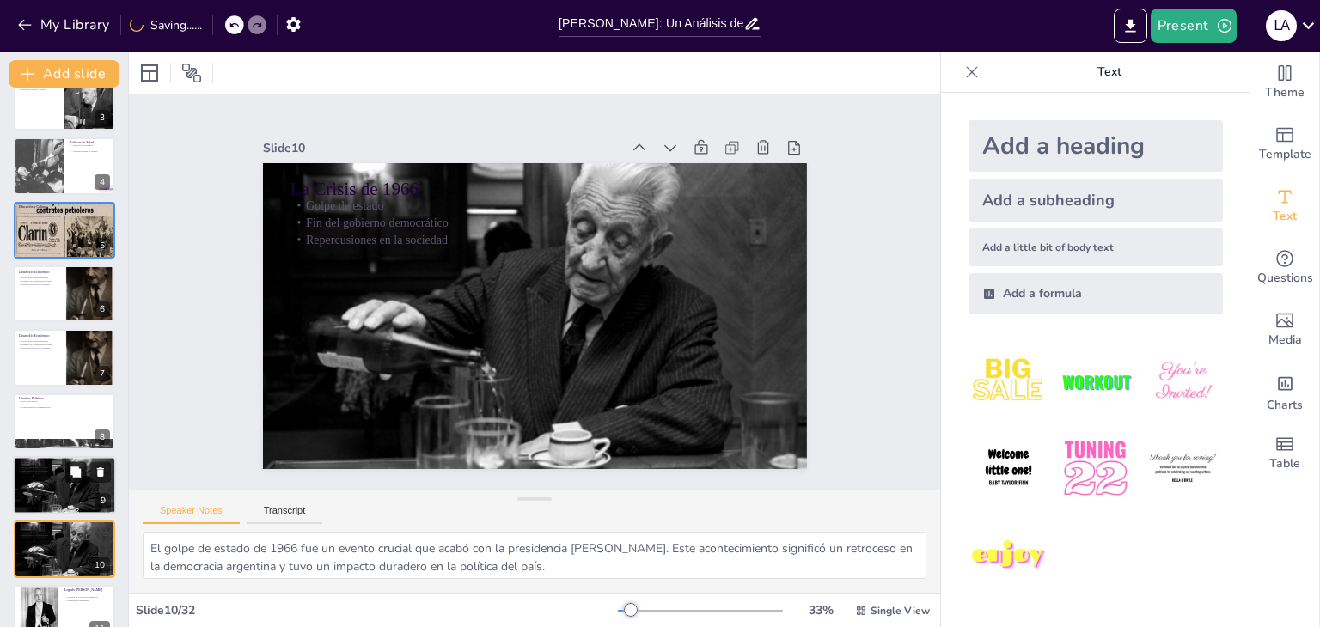
scroll to position [347, 0]
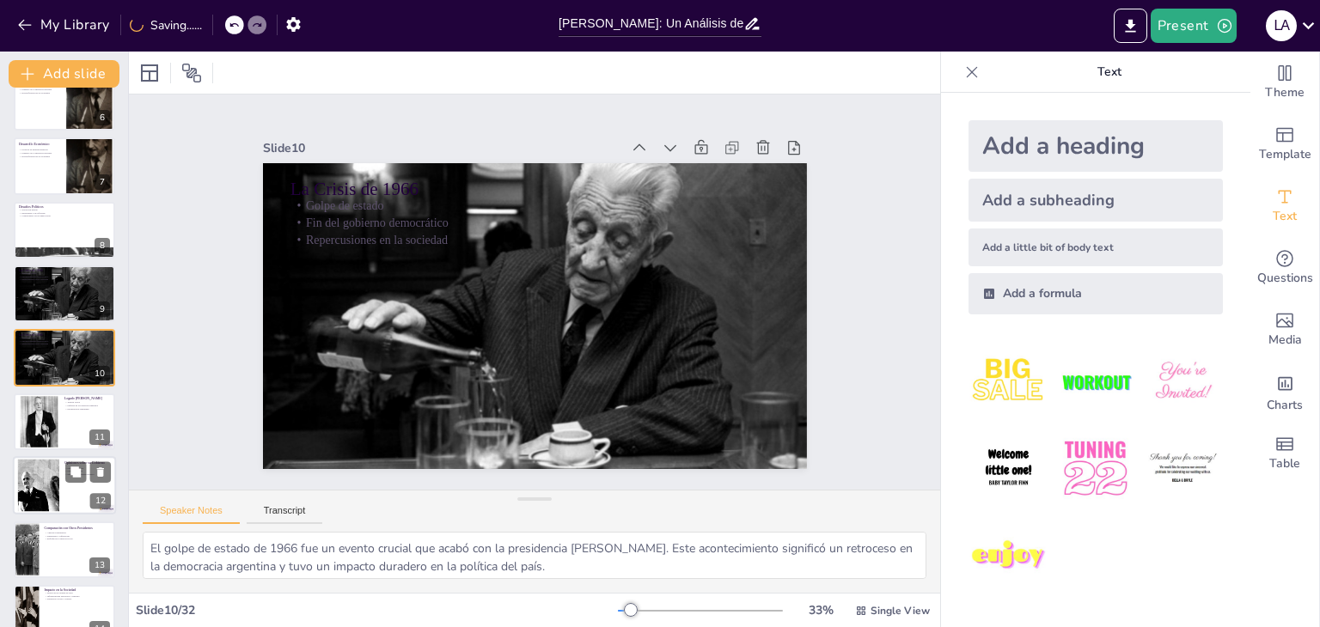
checkbox input "true"
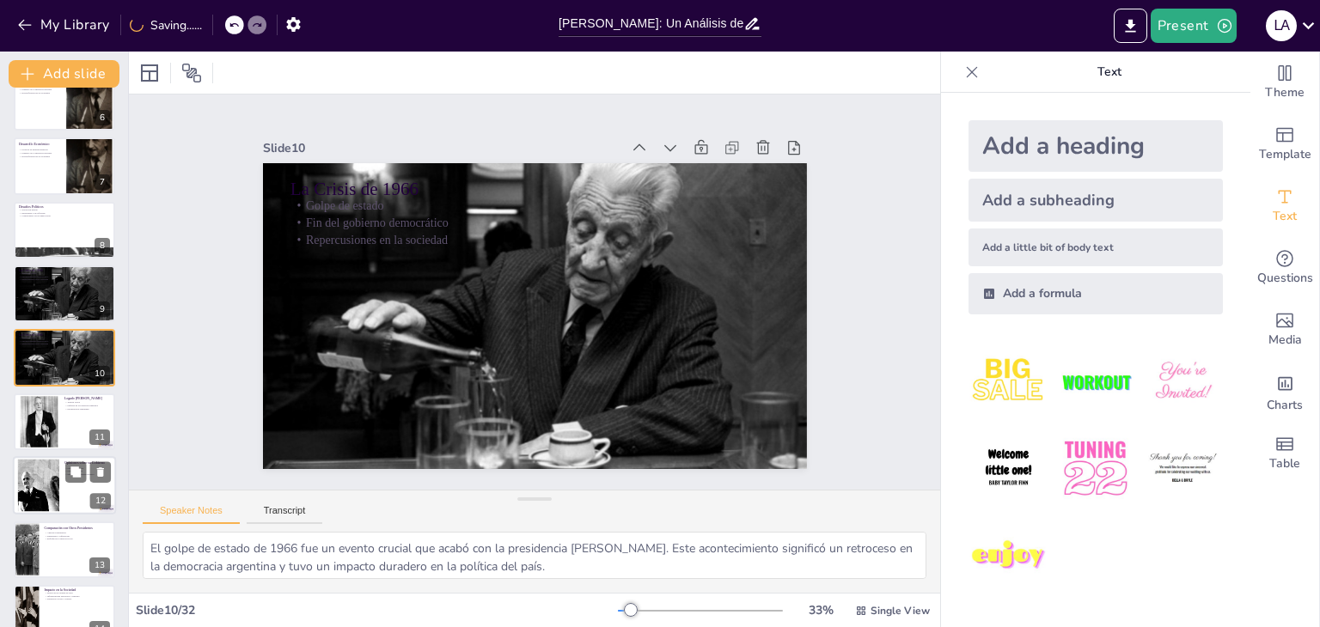
checkbox input "true"
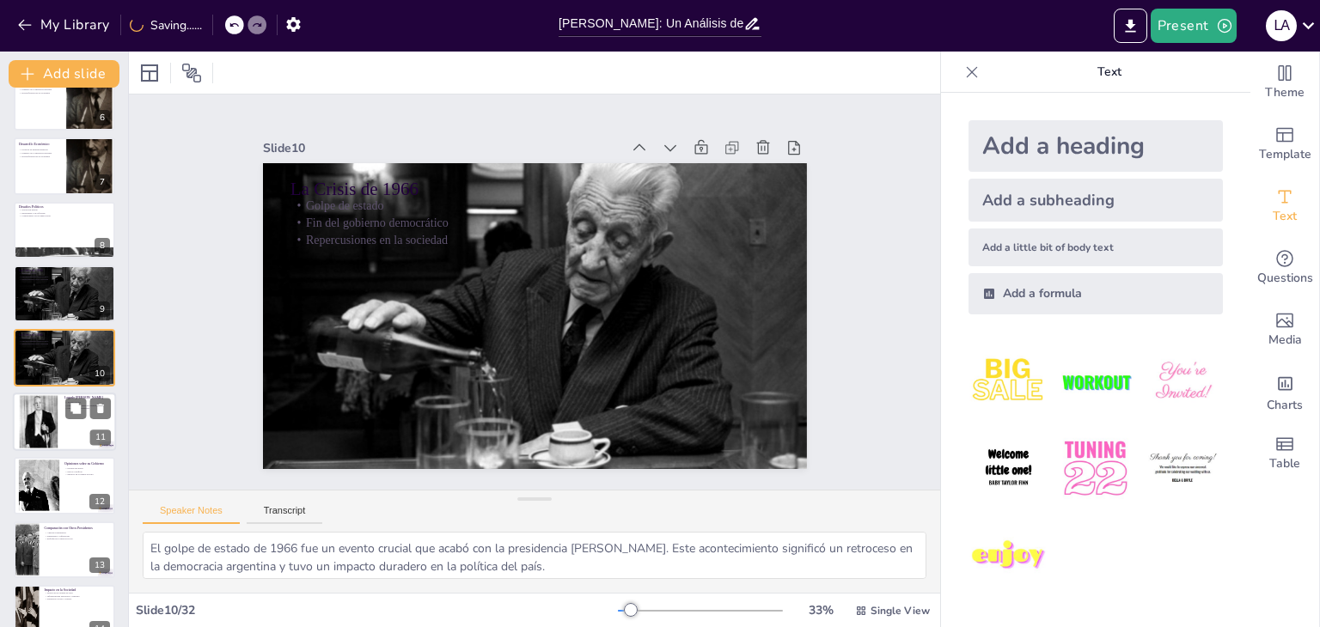
checkbox input "true"
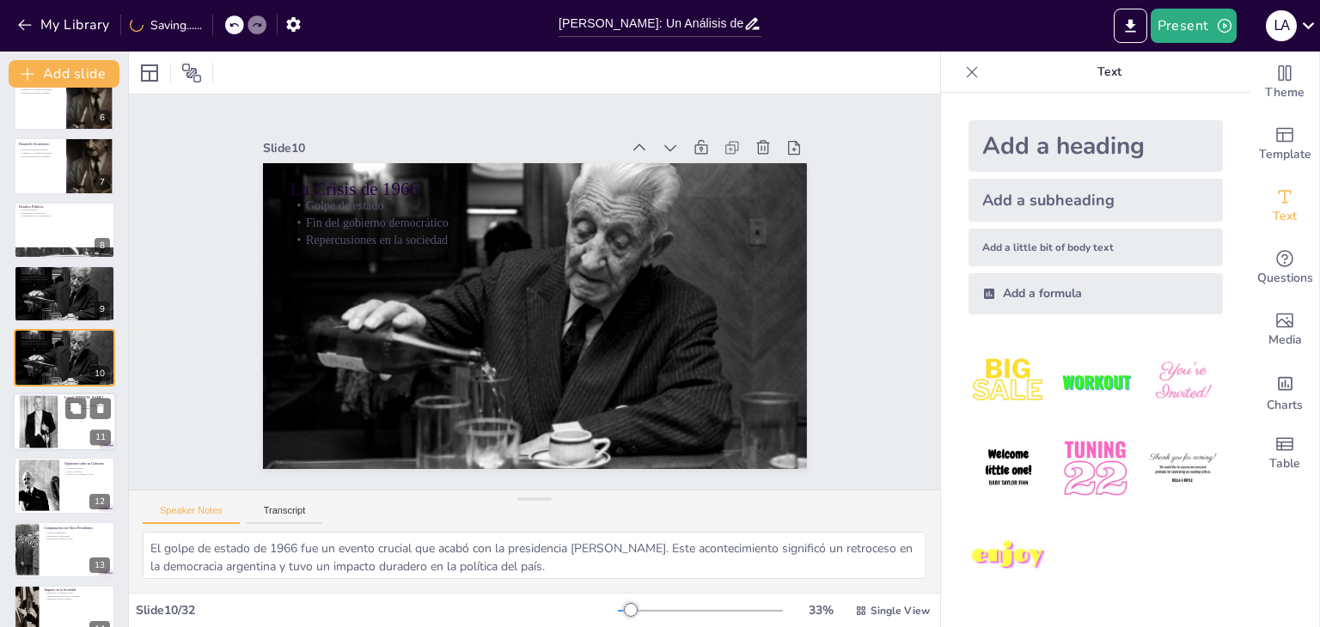
checkbox input "true"
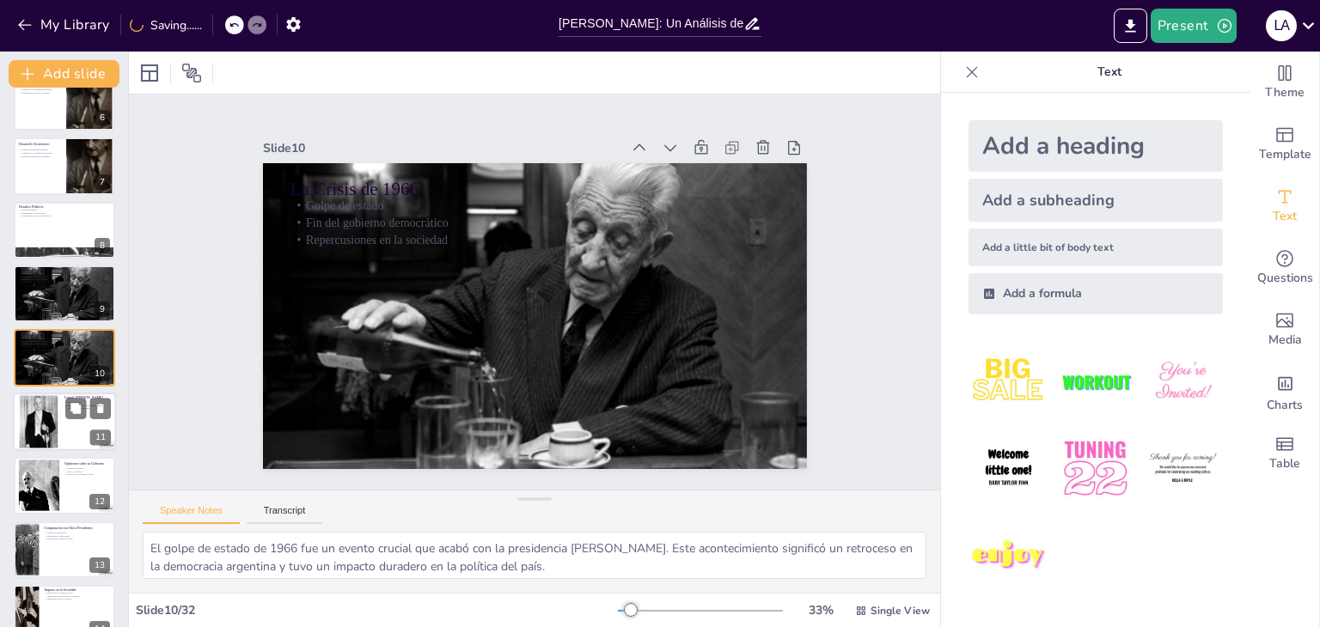
click at [29, 411] on div at bounding box center [38, 422] width 41 height 58
type textarea "La justicia social fue uno de los pilares del legado [PERSON_NAME]. Su enfoque …"
checkbox input "true"
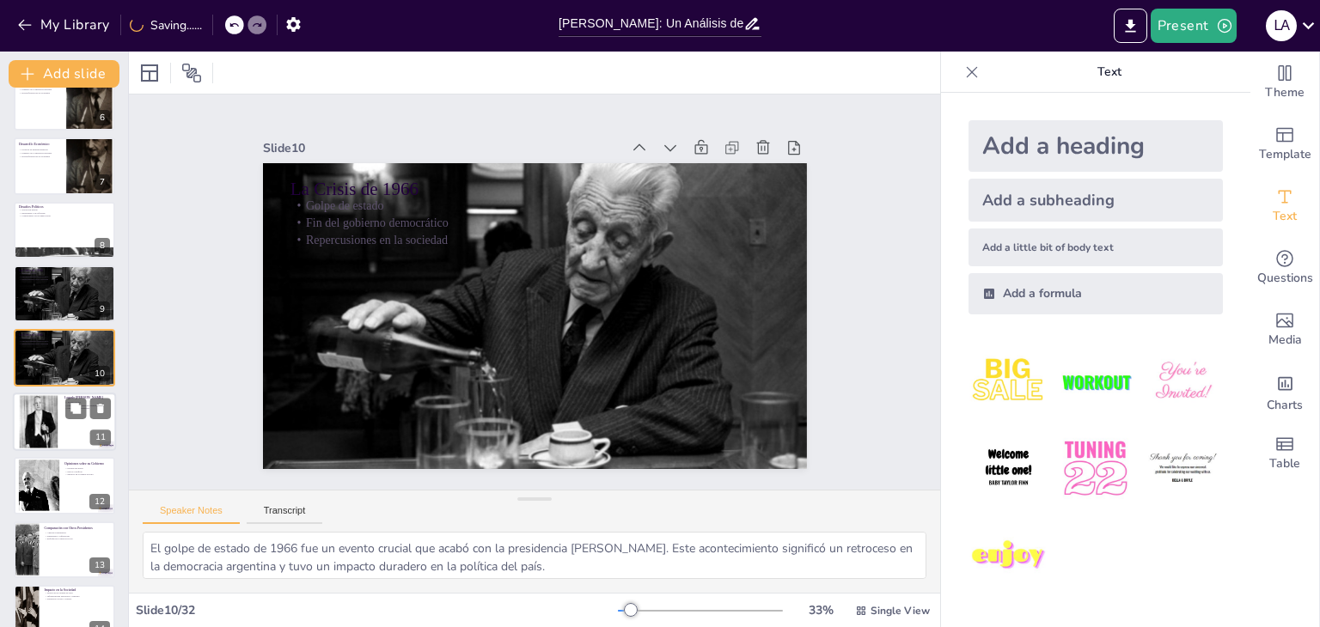
checkbox input "true"
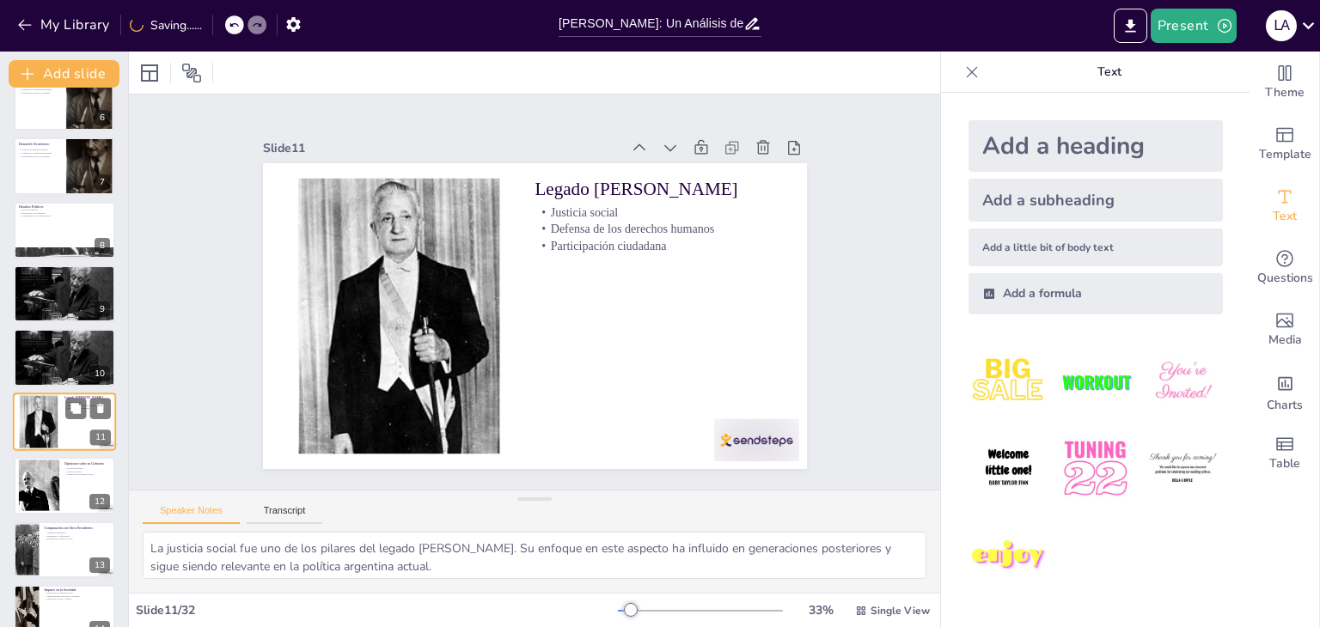
scroll to position [412, 0]
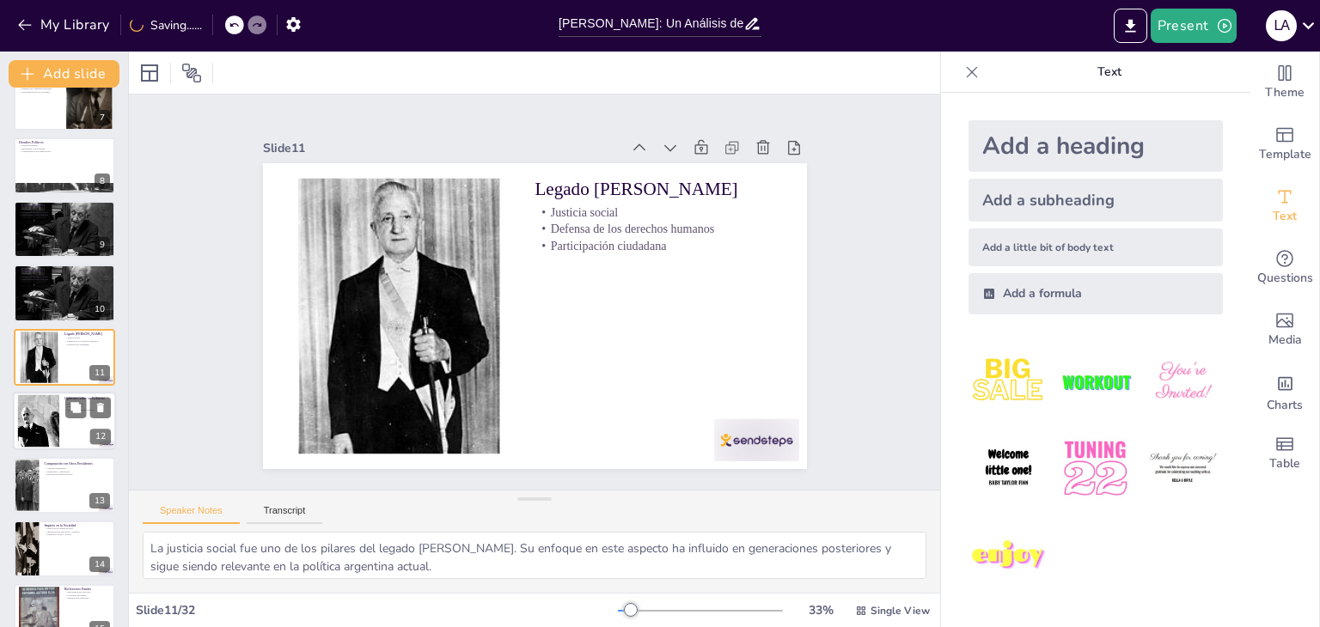
click at [28, 444] on div at bounding box center [38, 421] width 94 height 52
type textarea "La percepción mixta [PERSON_NAME] refleja las divisiones en la sociedad argenti…"
checkbox input "true"
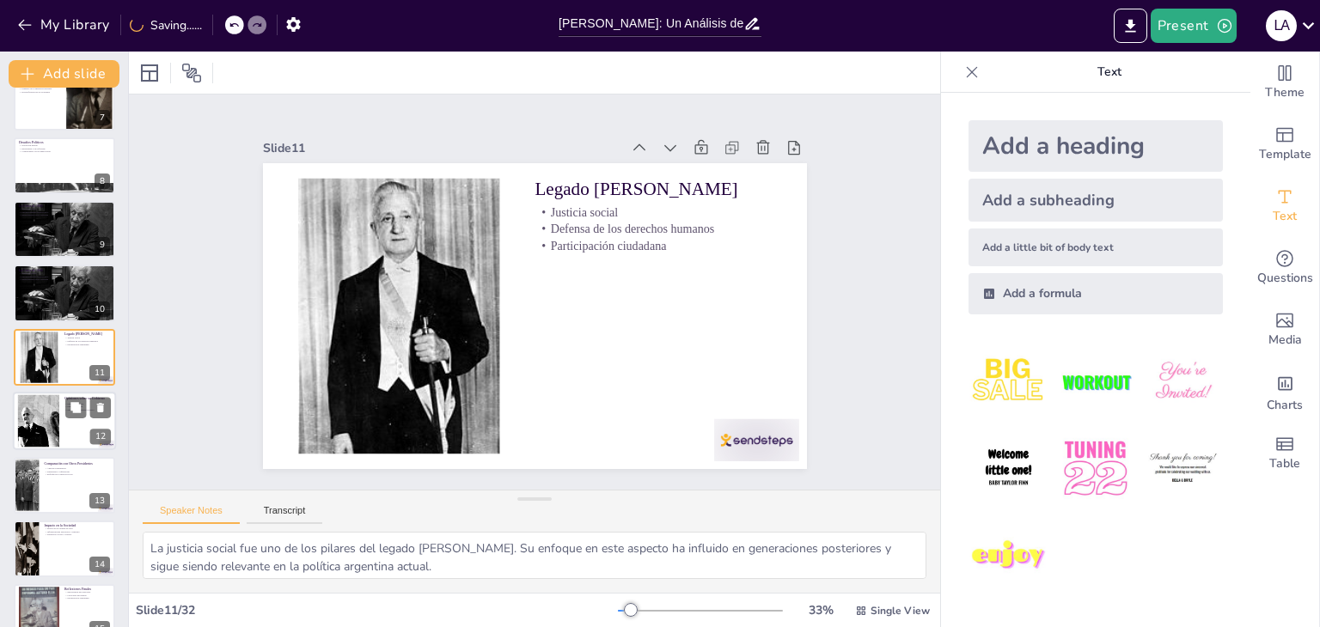
checkbox input "true"
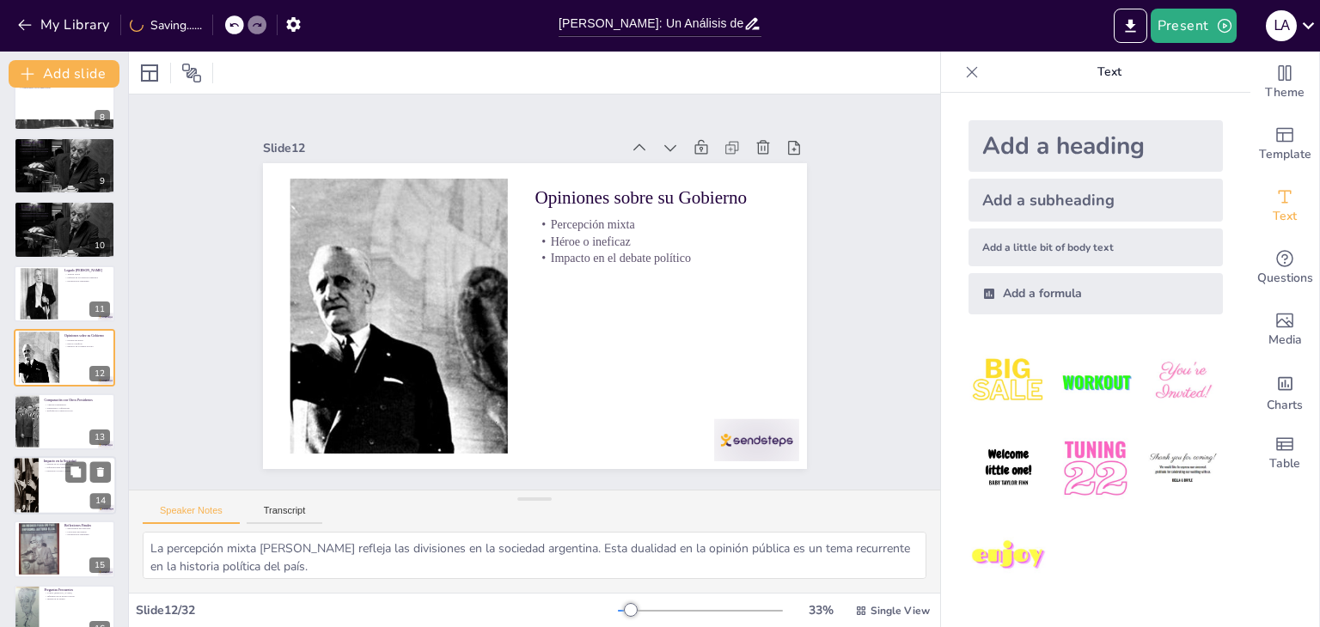
checkbox input "true"
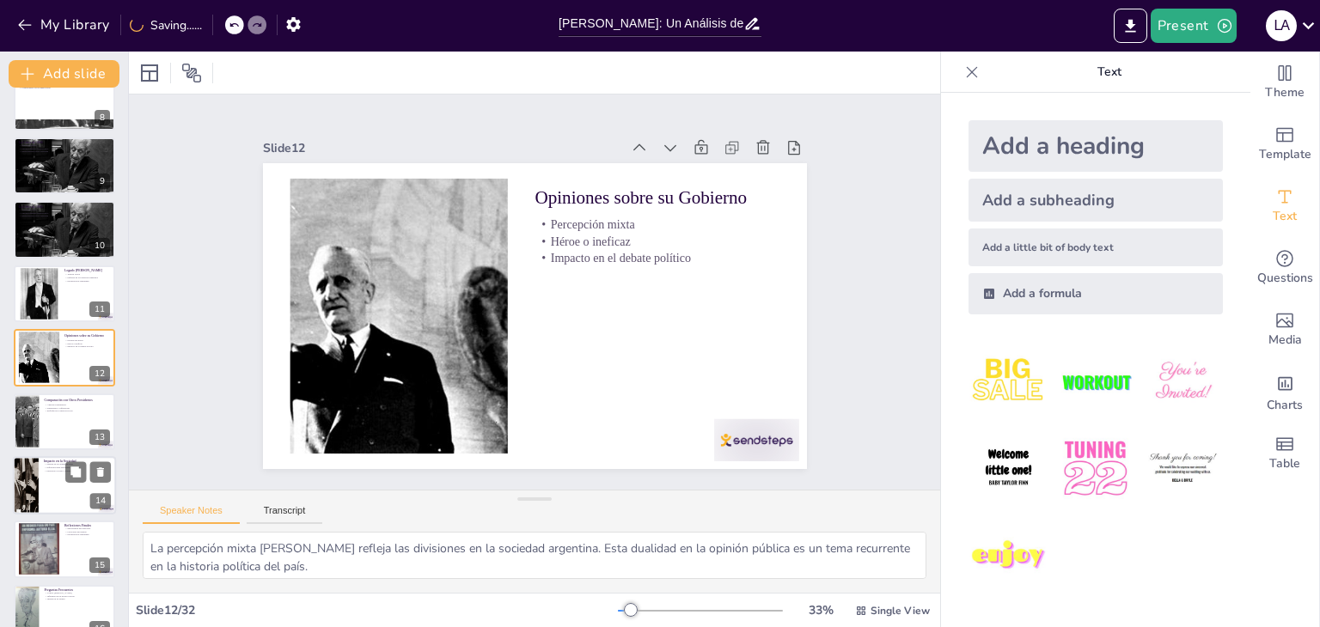
checkbox input "true"
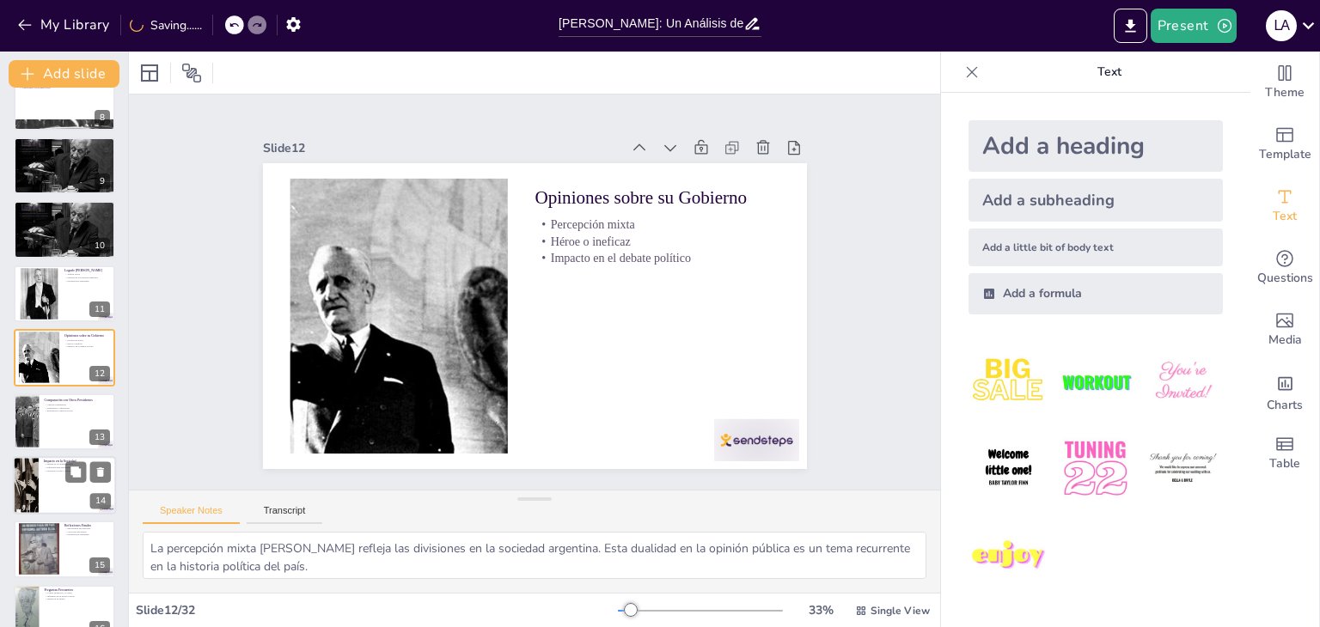
click at [33, 464] on div at bounding box center [26, 485] width 76 height 58
type textarea "La mejora en la calidad de vida fue uno de los objetivos centrales de las polít…"
checkbox input "true"
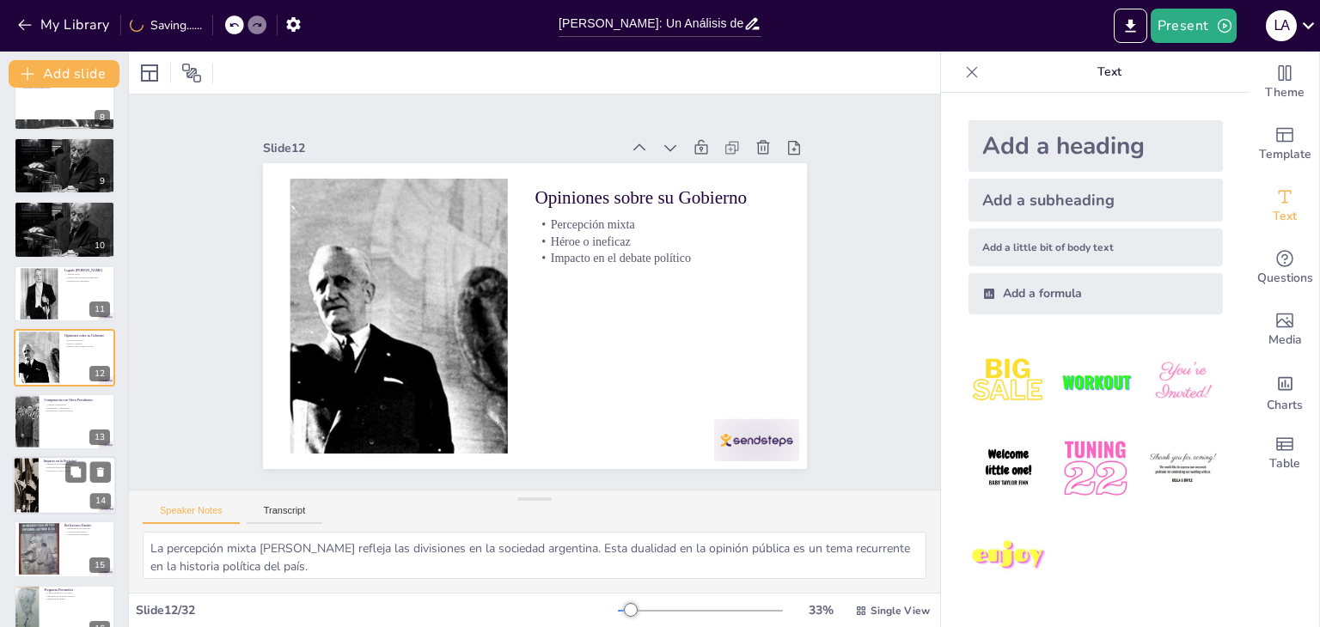
checkbox input "true"
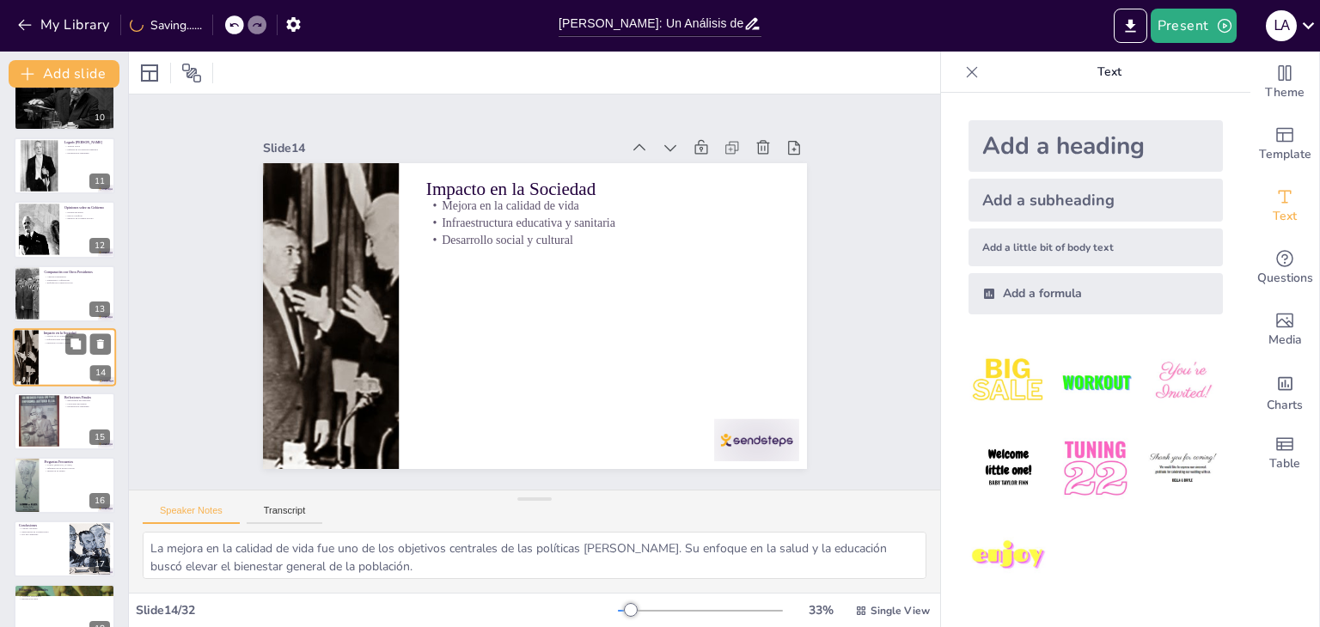
click at [33, 464] on div at bounding box center [26, 485] width 43 height 57
type textarea "Los logros [PERSON_NAME] son un tema recurrente en las discusiones sobre su pre…"
checkbox input "true"
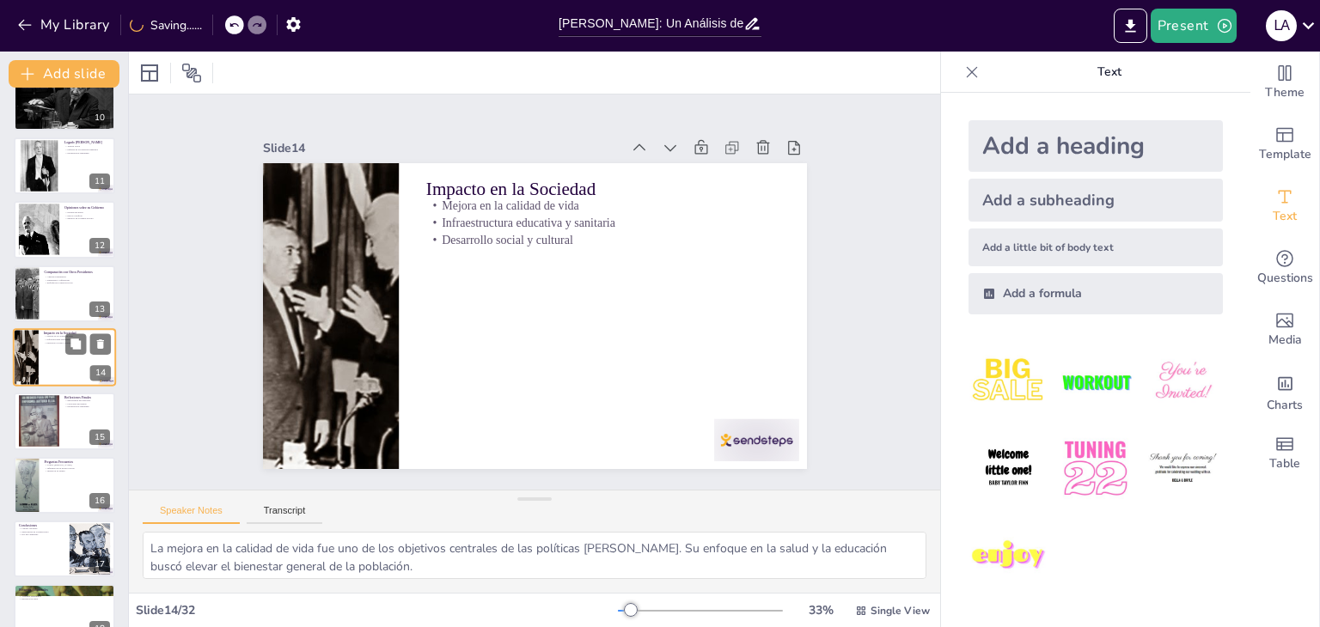
checkbox input "true"
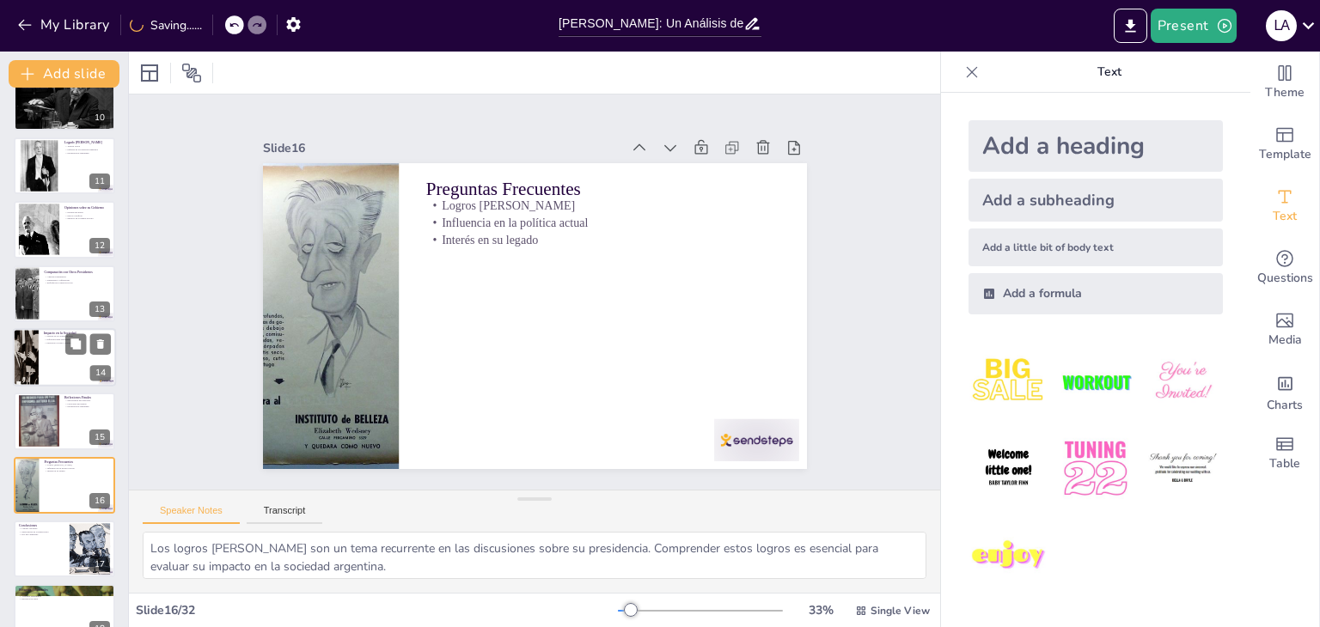
scroll to position [731, 0]
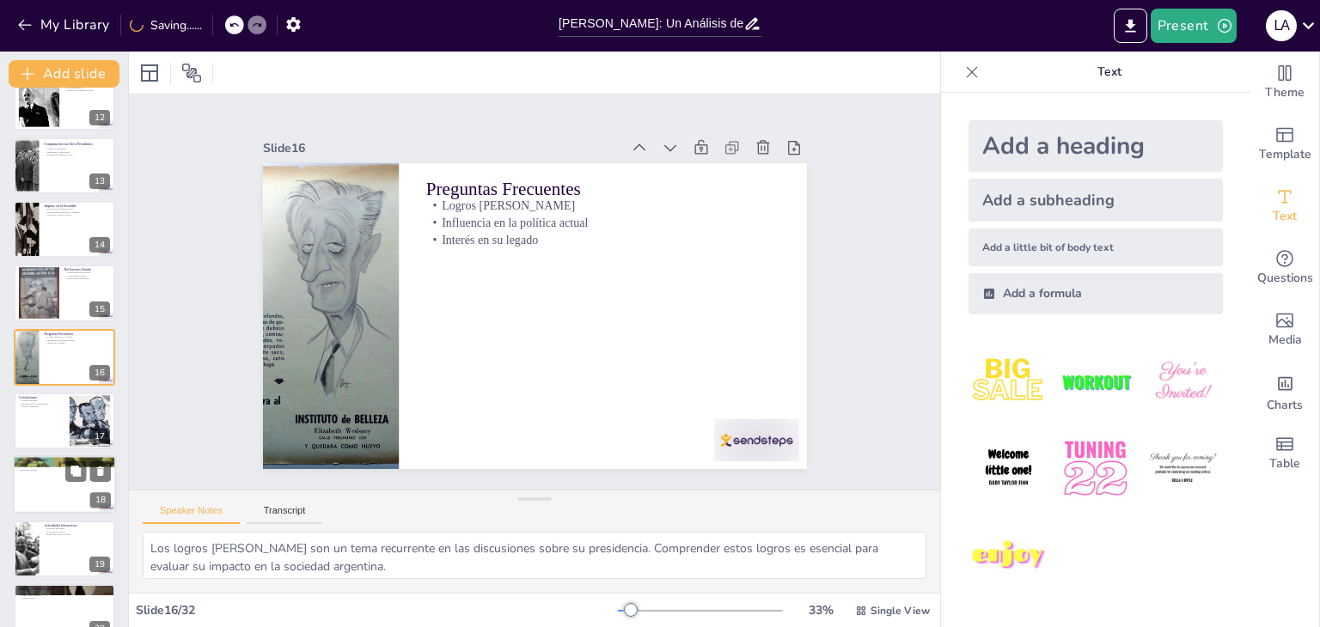
checkbox input "true"
click at [36, 502] on div at bounding box center [64, 485] width 103 height 58
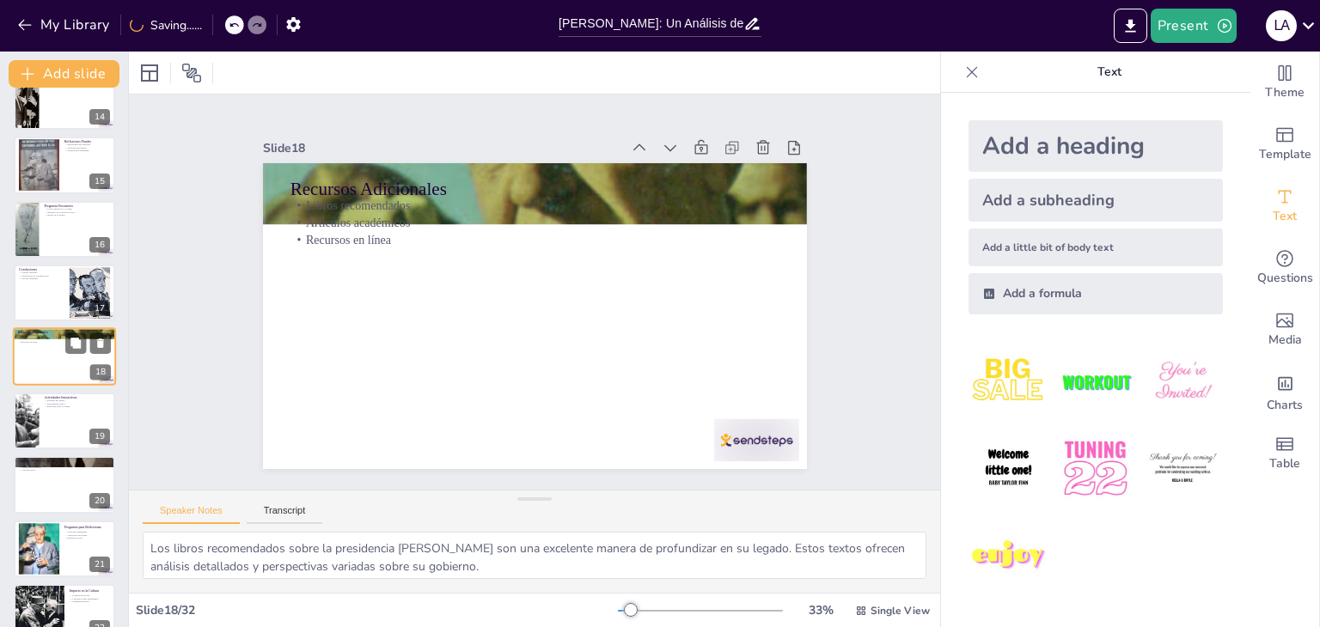
click at [36, 502] on div at bounding box center [64, 484] width 101 height 57
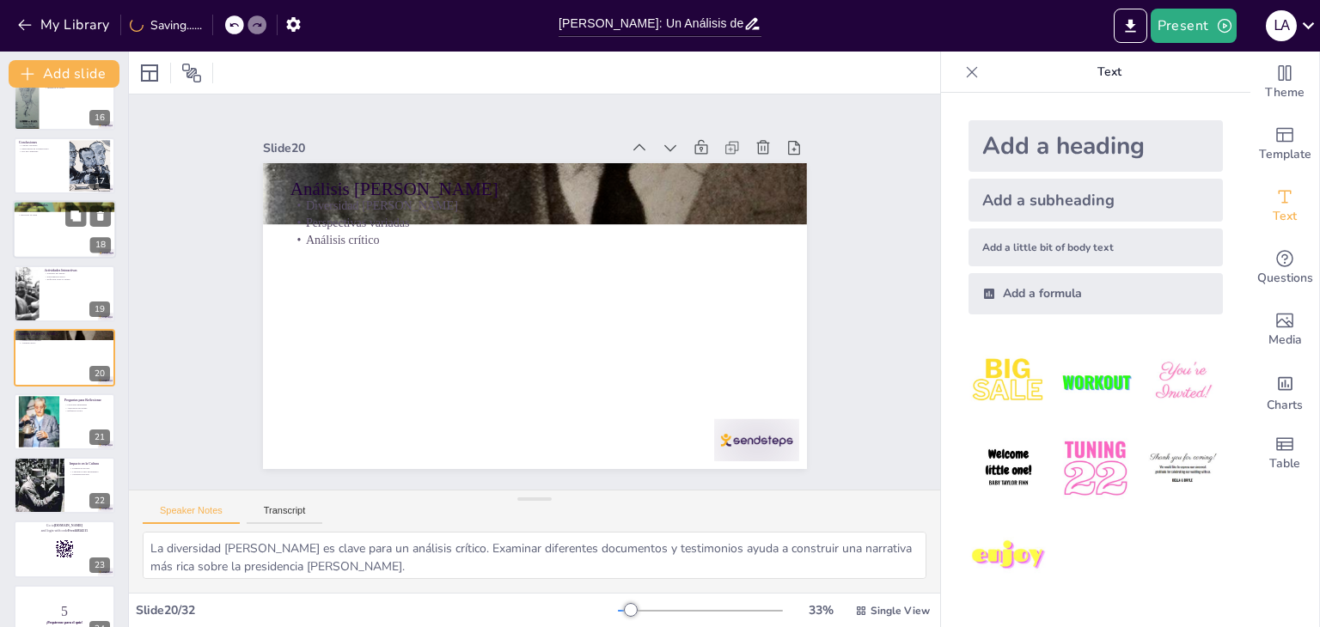
click at [36, 502] on div at bounding box center [39, 485] width 63 height 57
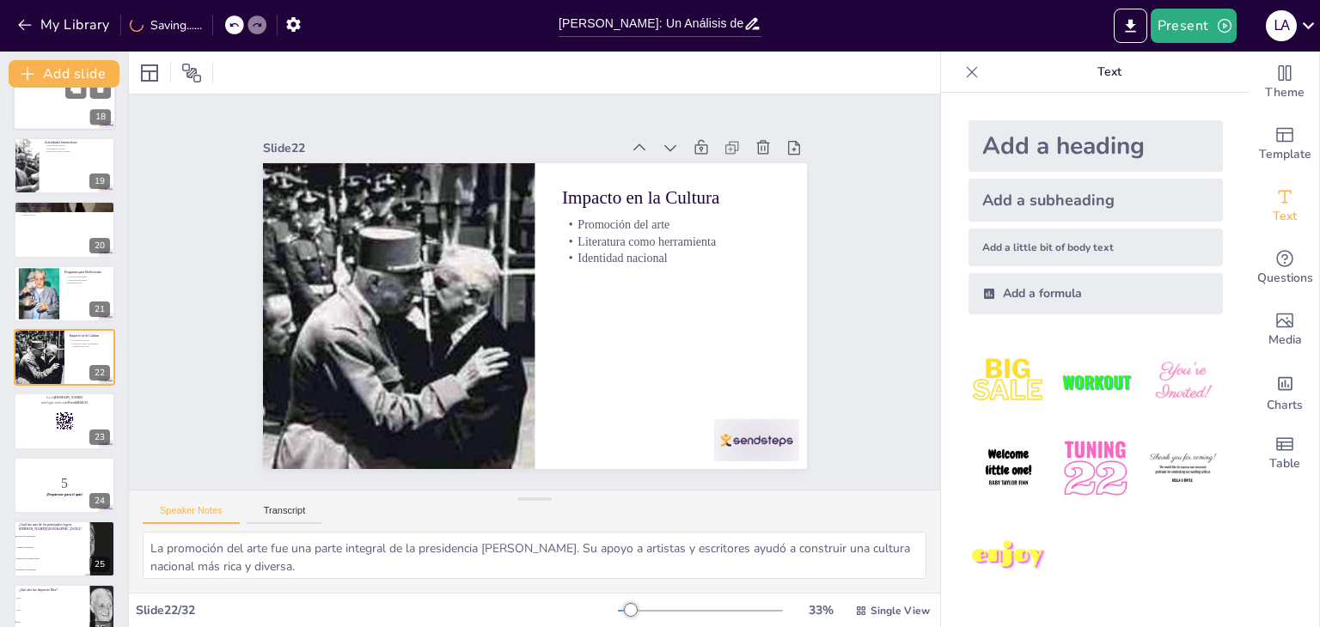
click at [36, 502] on div at bounding box center [64, 485] width 101 height 57
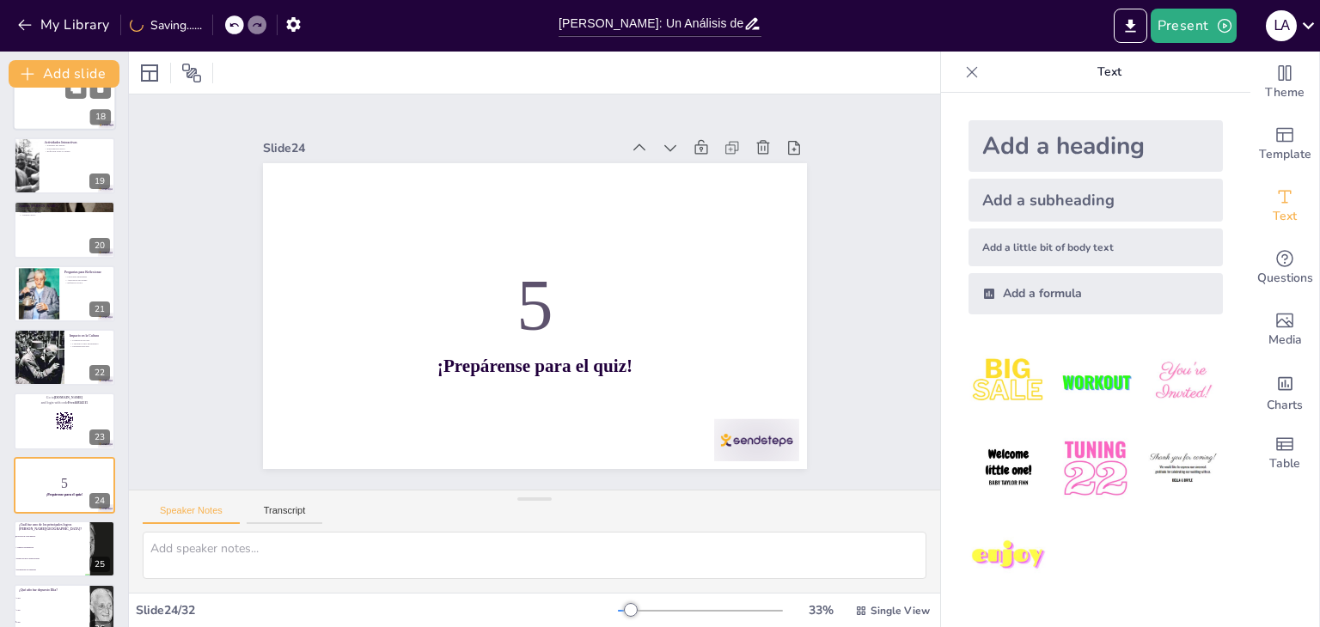
scroll to position [1243, 0]
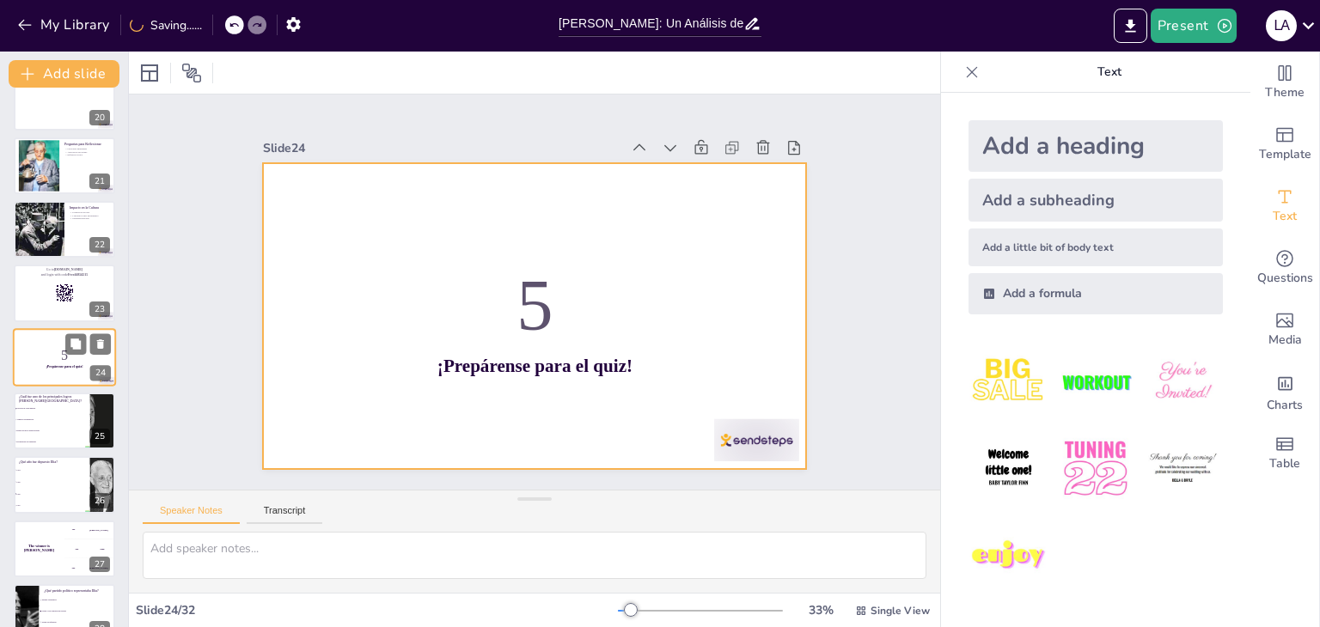
click at [53, 382] on div at bounding box center [64, 357] width 103 height 58
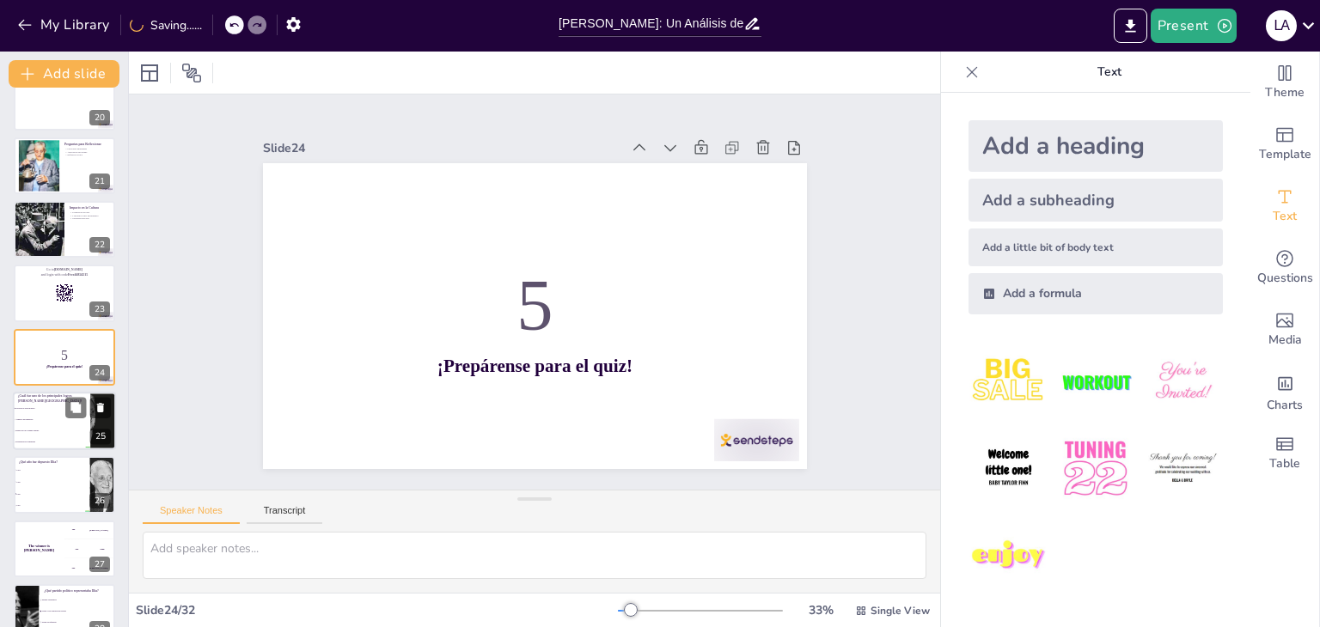
click at [57, 425] on li "Reducción de la deuda externa" at bounding box center [51, 430] width 77 height 11
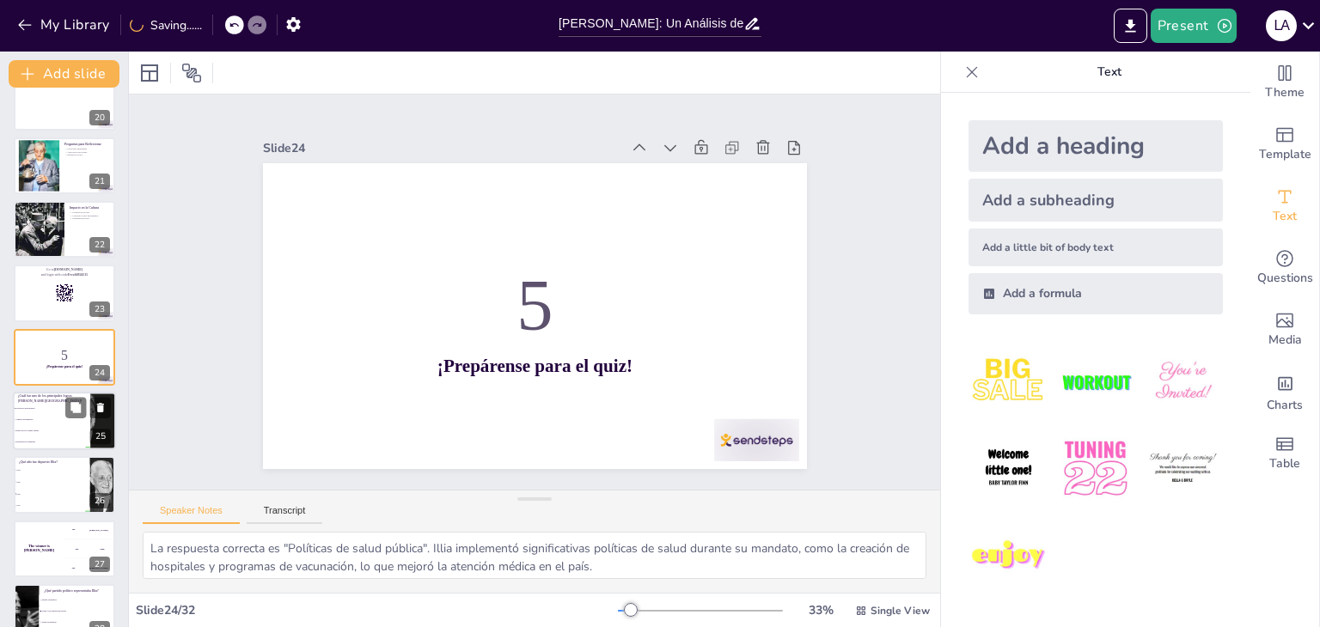
scroll to position [1307, 0]
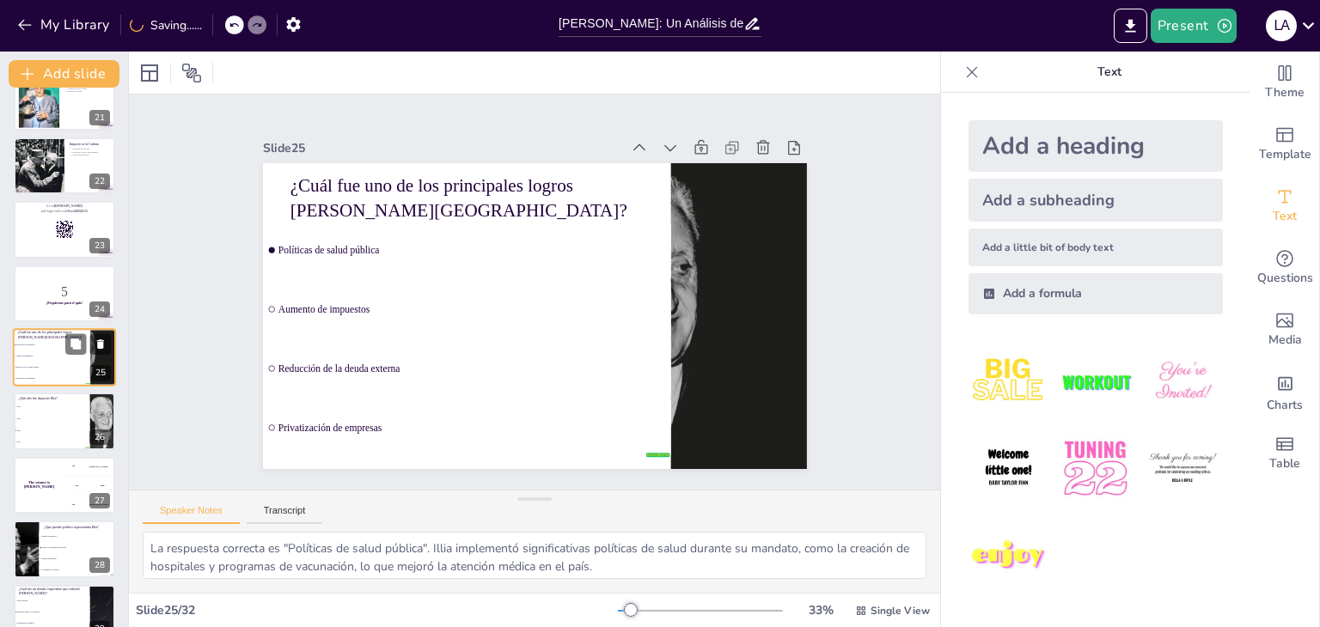
click at [57, 425] on li "1966" at bounding box center [52, 430] width 76 height 11
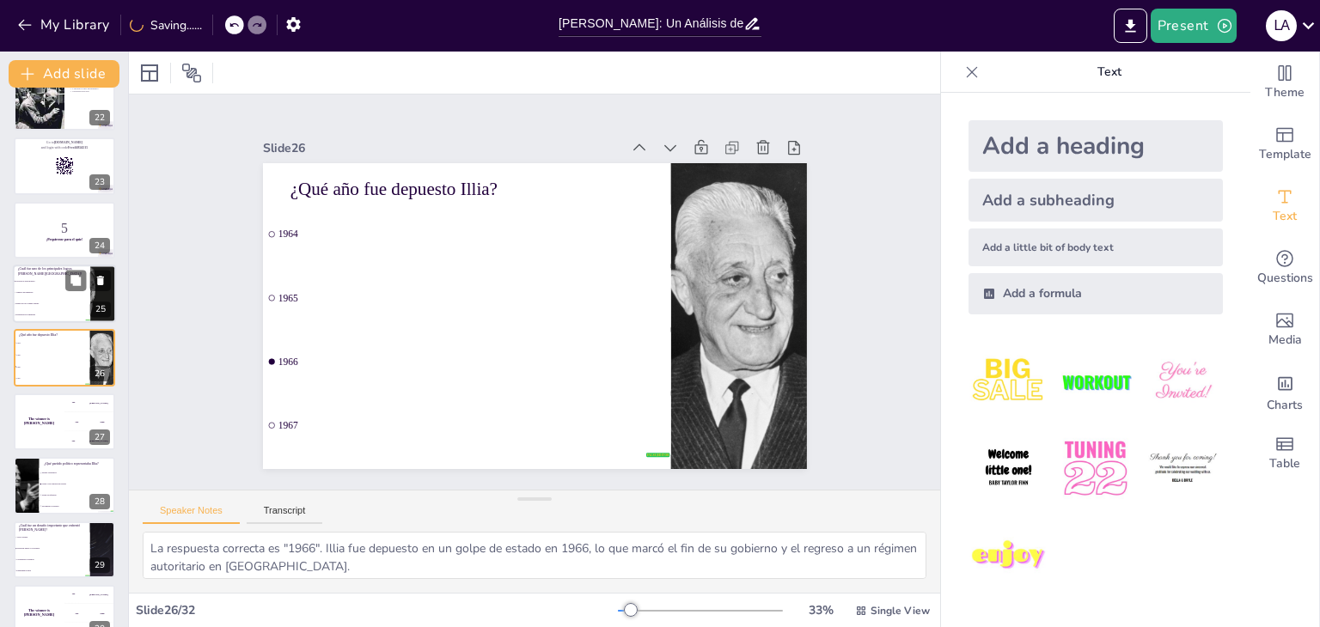
click at [57, 425] on div "The winner is [PERSON_NAME]" at bounding box center [39, 422] width 51 height 57
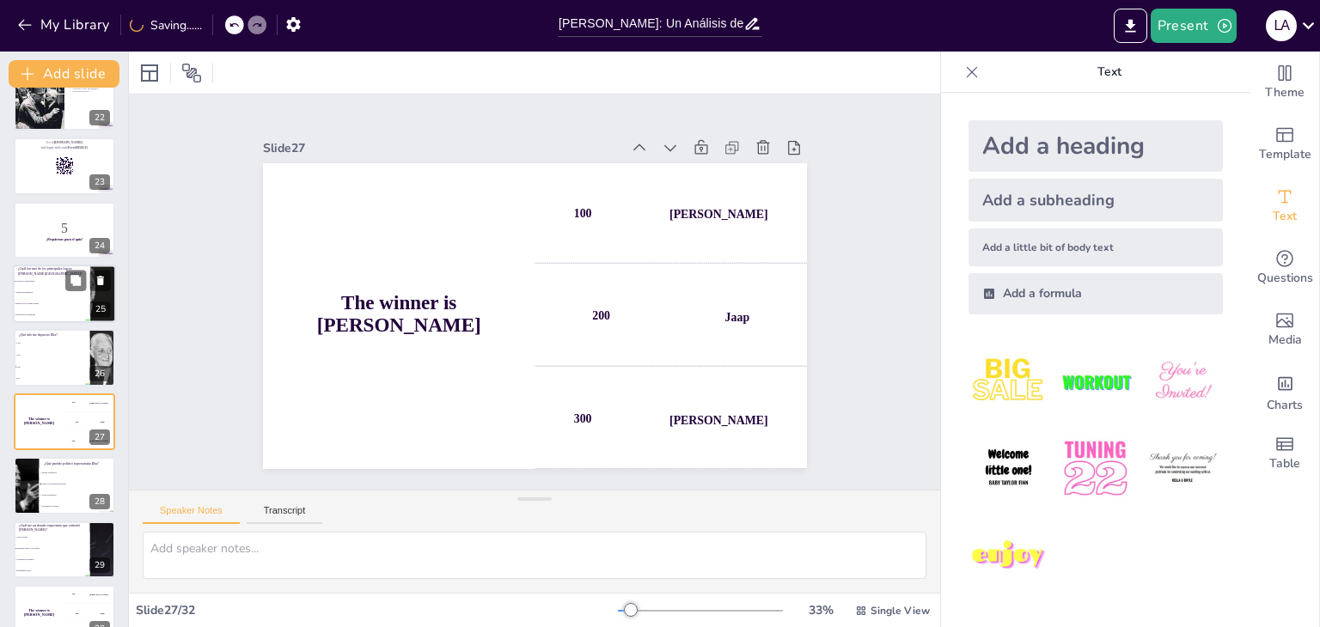
scroll to position [1434, 0]
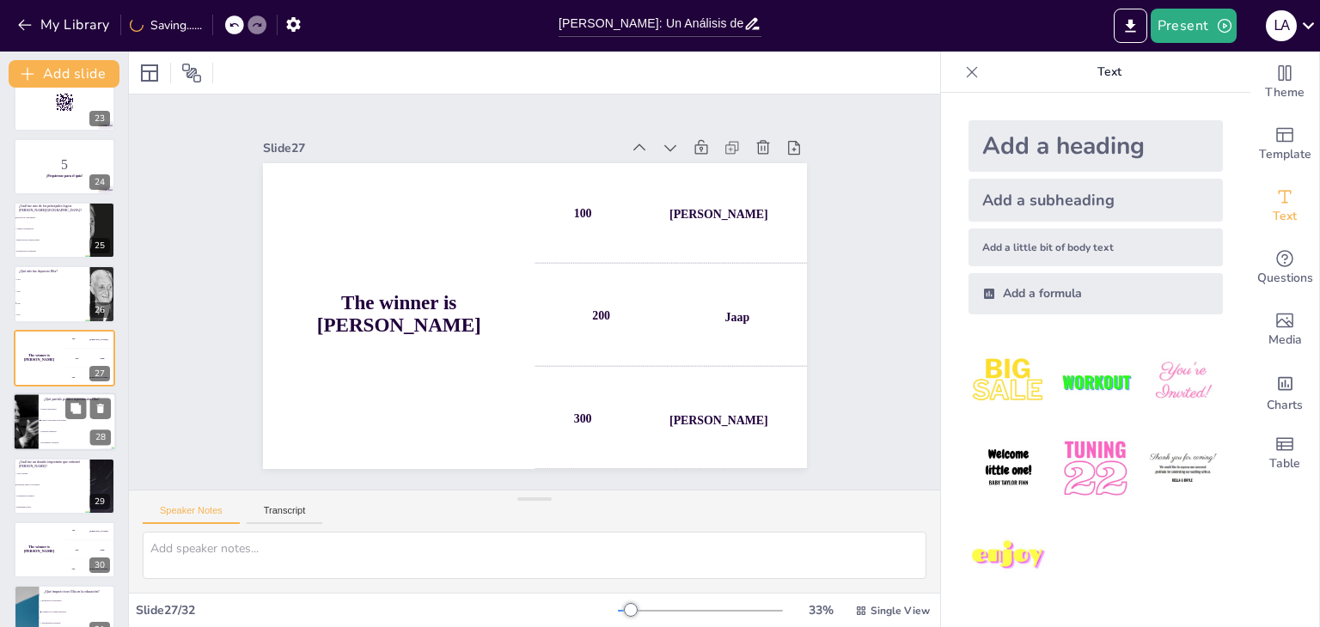
click at [72, 450] on div "¿Qué partido político representaba Illia? false | editor Partido Justicialista …" at bounding box center [64, 422] width 103 height 58
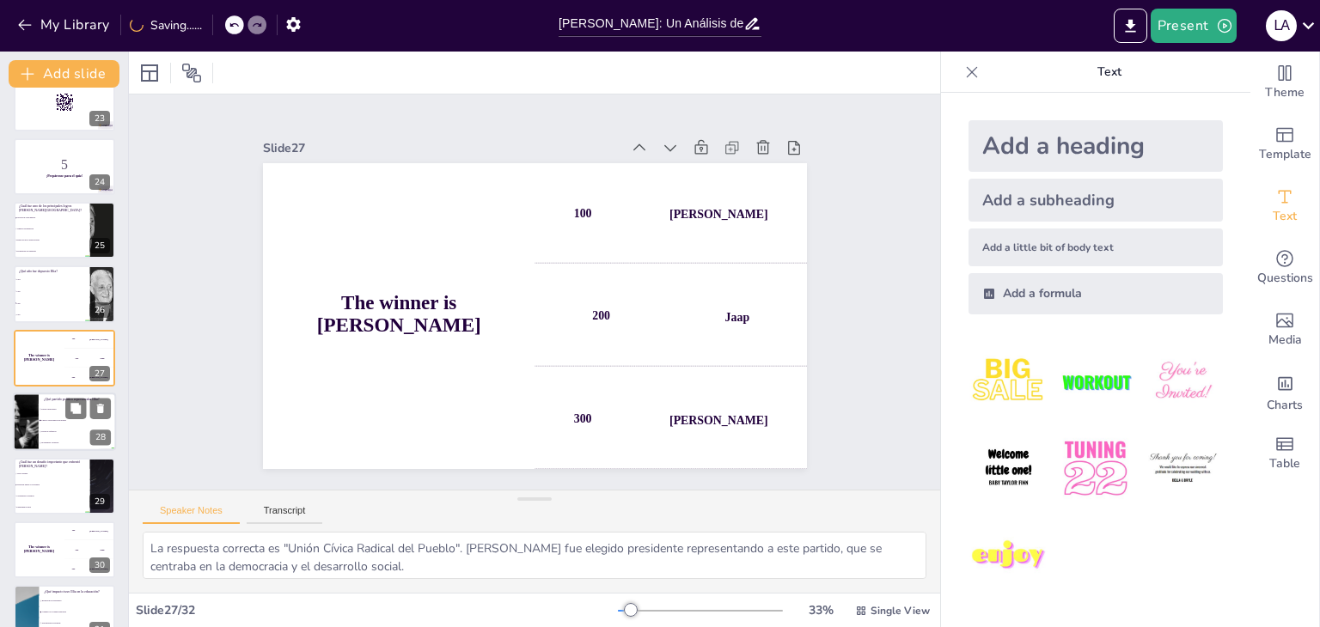
scroll to position [1498, 0]
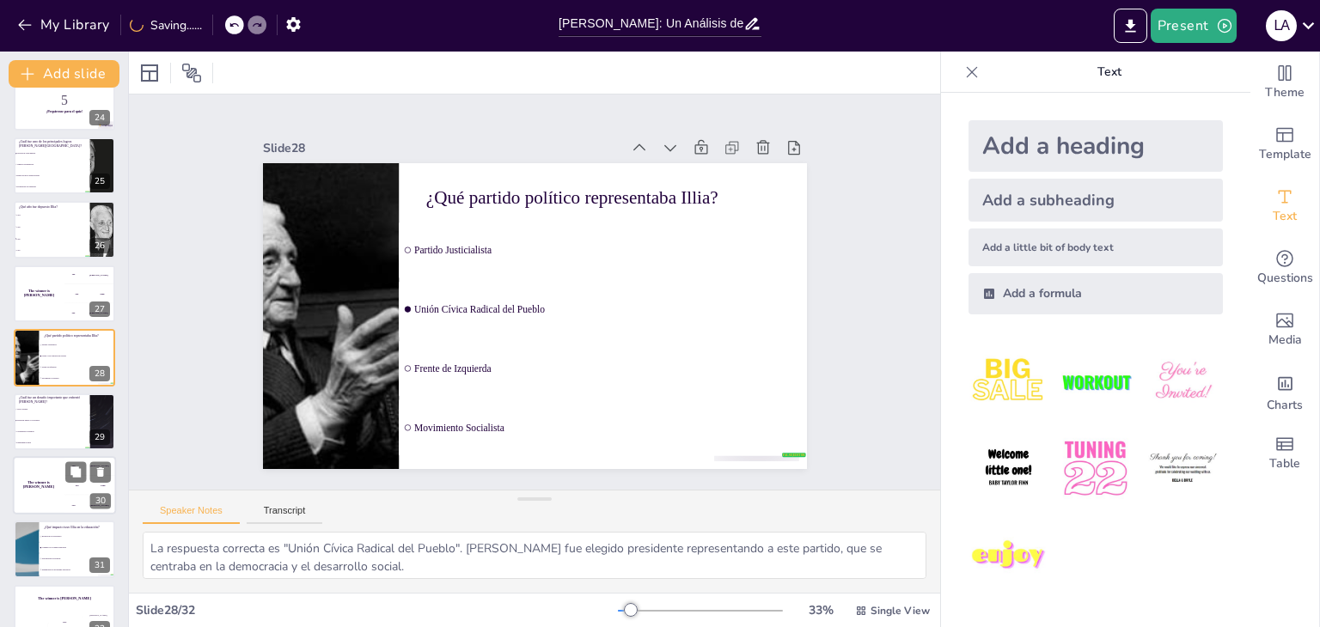
click at [74, 485] on div "200 Jaap" at bounding box center [90, 485] width 52 height 19
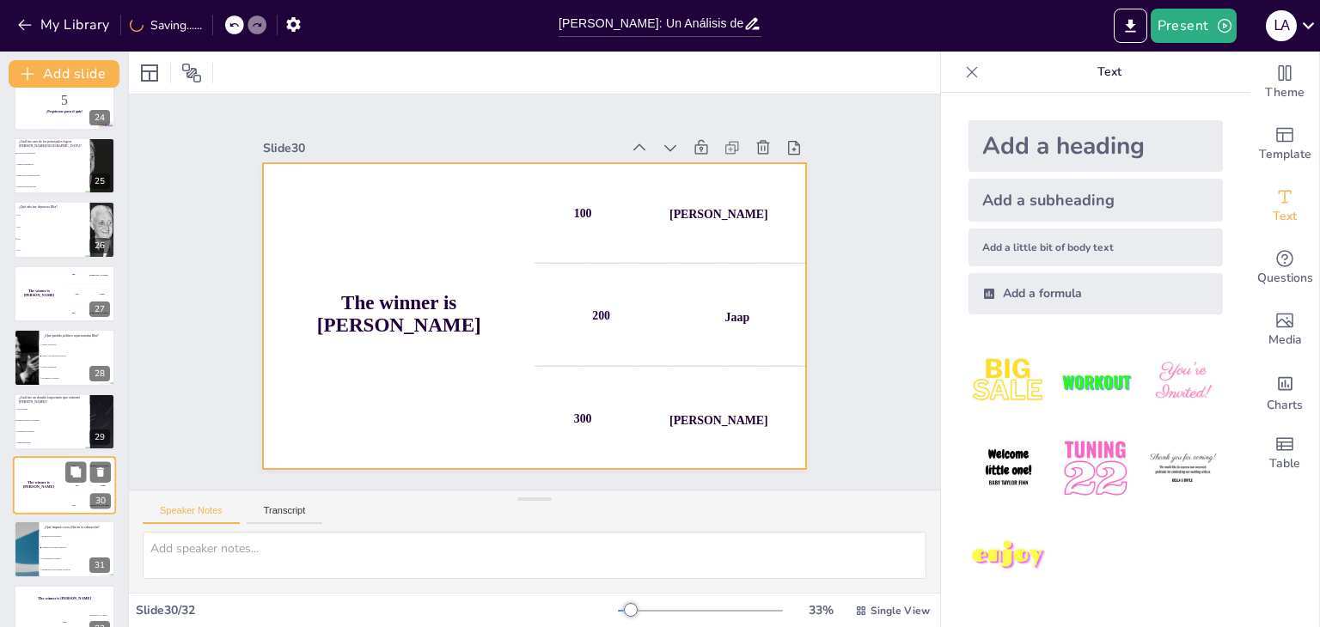
scroll to position [1527, 0]
